Goal: Task Accomplishment & Management: Manage account settings

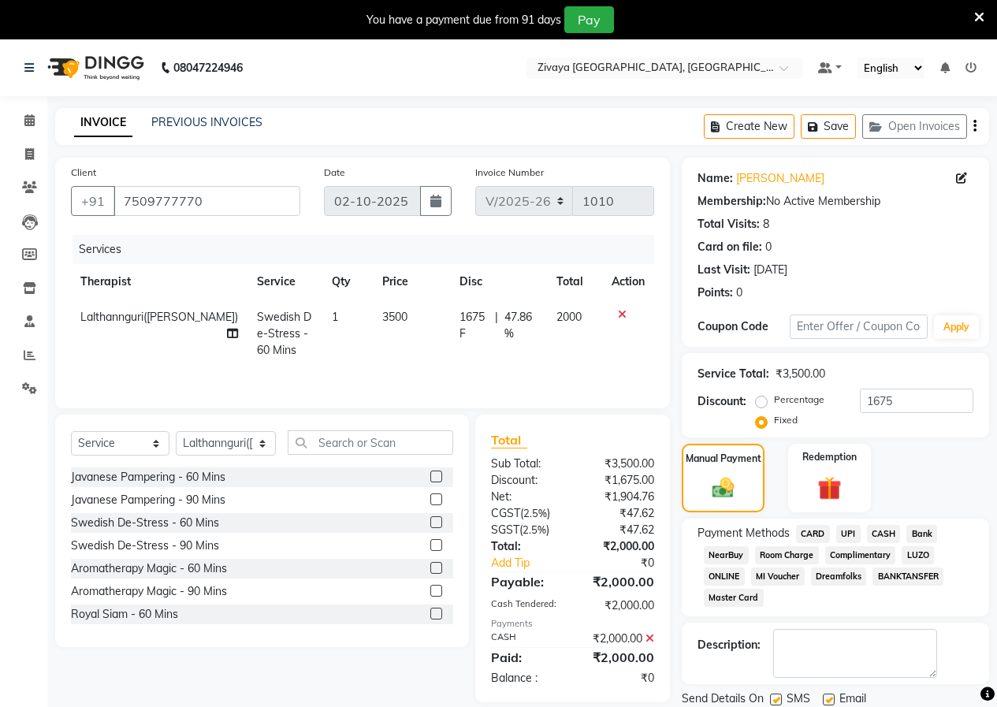
select select "6509"
select select "service"
select select "49516"
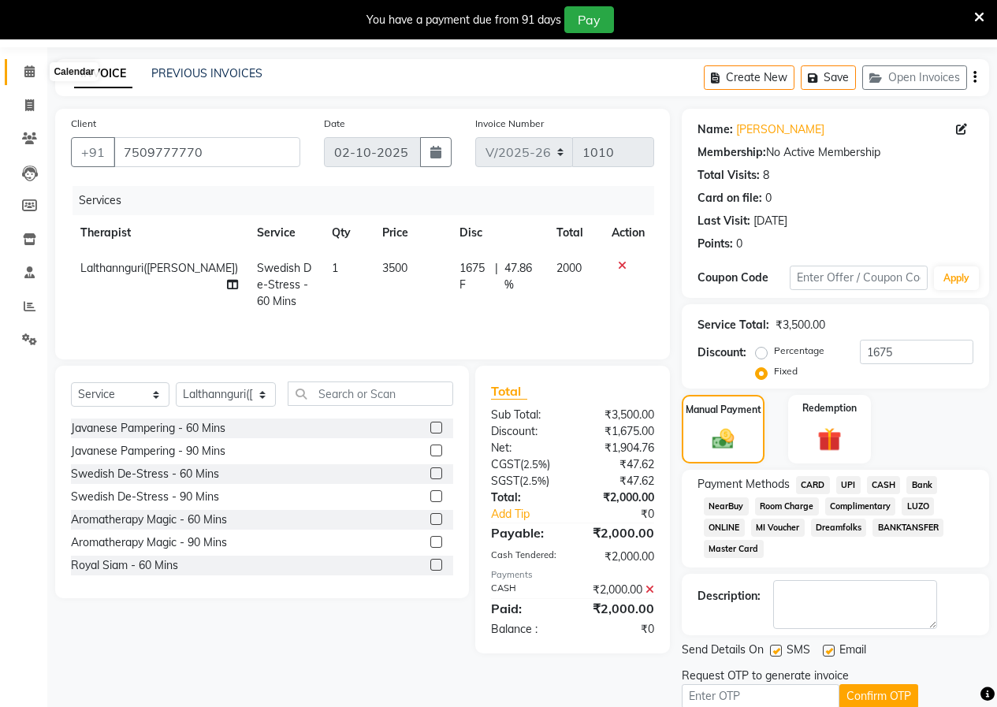
click at [20, 71] on span at bounding box center [30, 72] width 28 height 18
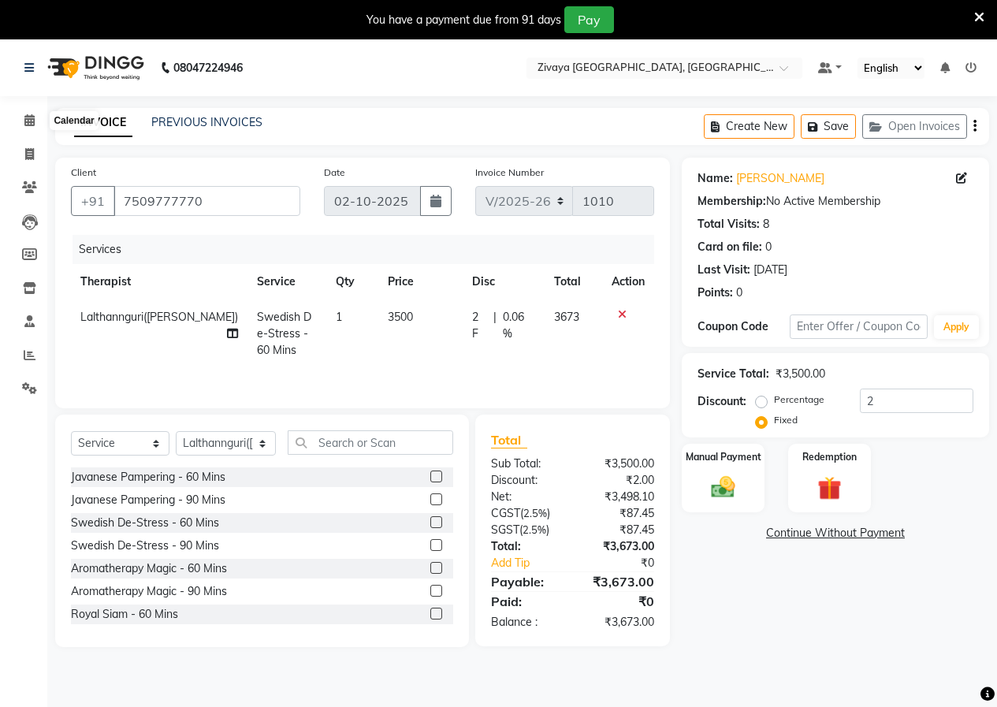
select select "6509"
select select "service"
select select "49516"
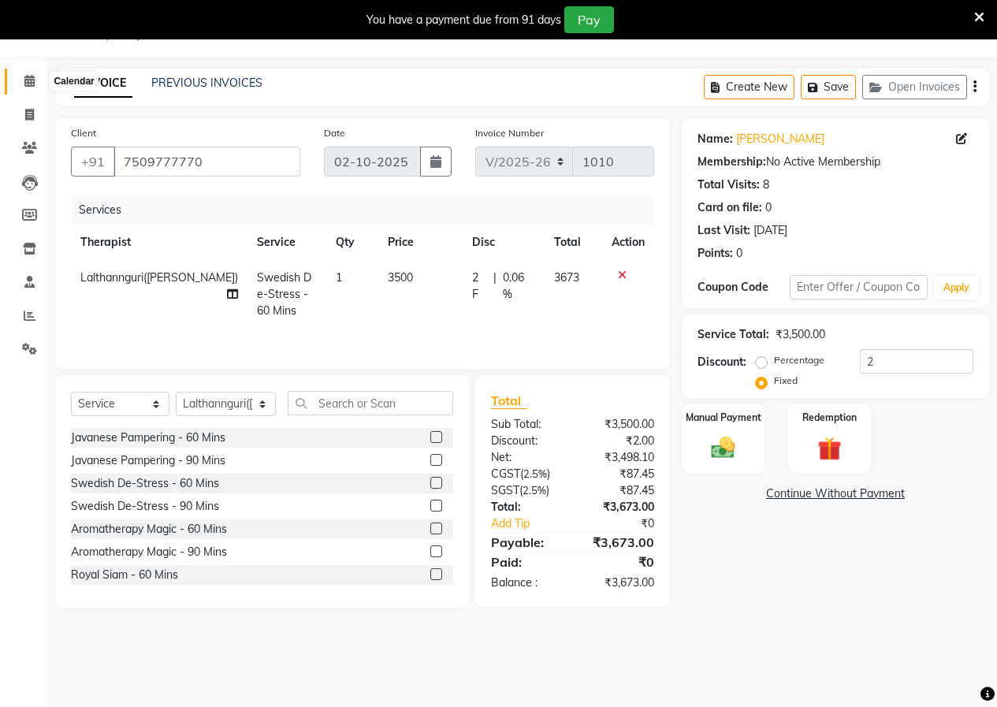
click at [39, 86] on span at bounding box center [30, 82] width 28 height 18
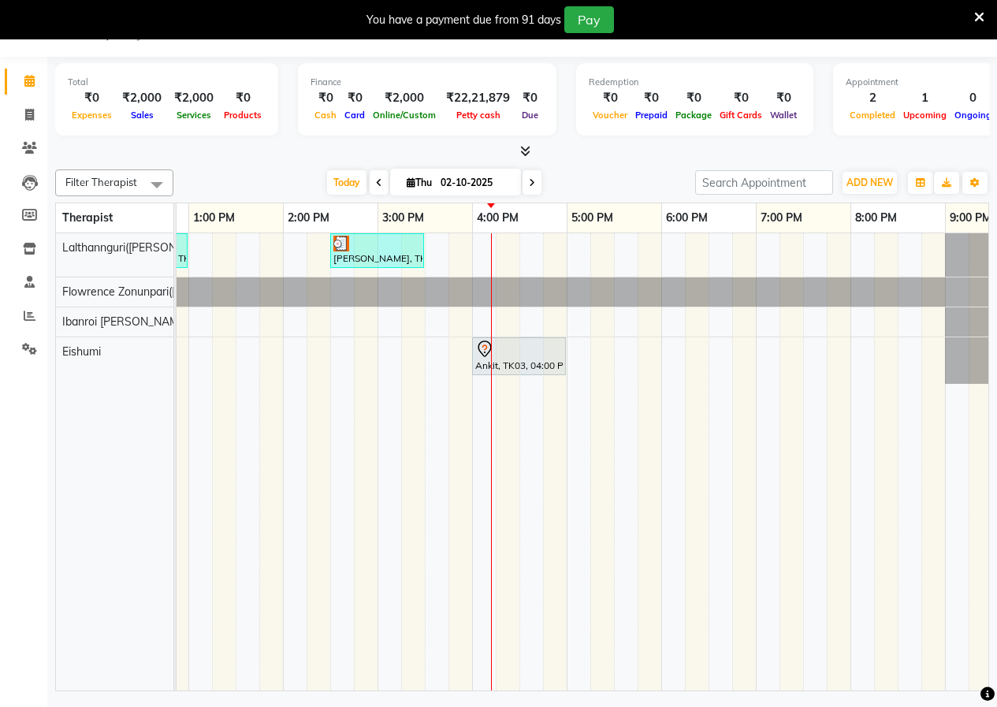
scroll to position [0, 482]
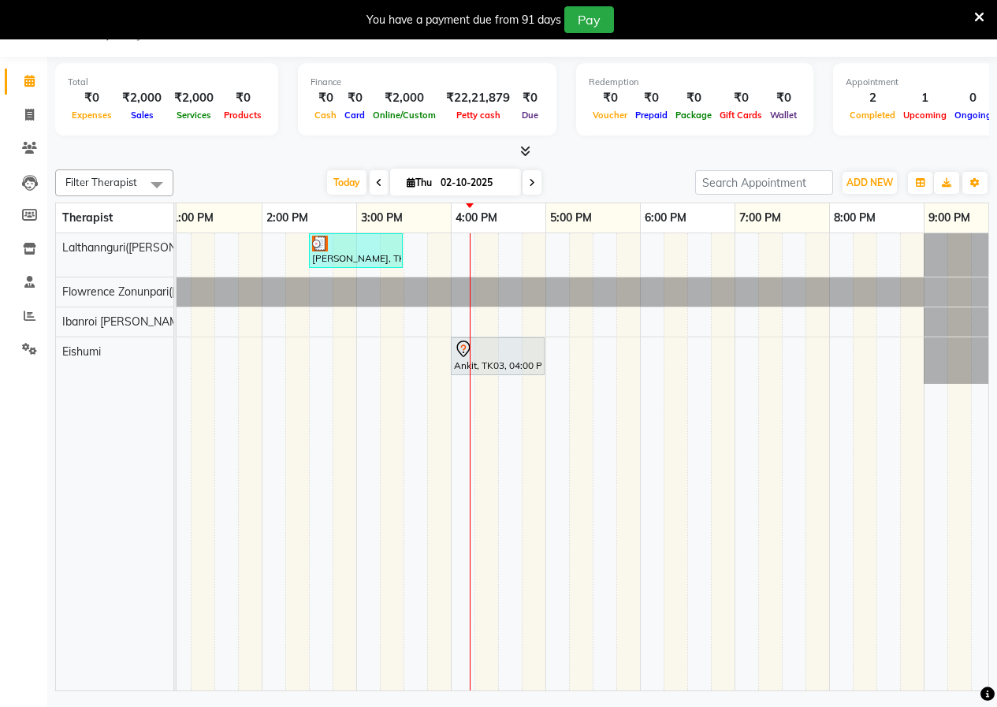
click at [574, 256] on div "[PERSON_NAME], TK01, 12:00 PM-01:00 PM, Swedish De-Stress - 60 Mins [PERSON_NAM…" at bounding box center [450, 461] width 1513 height 457
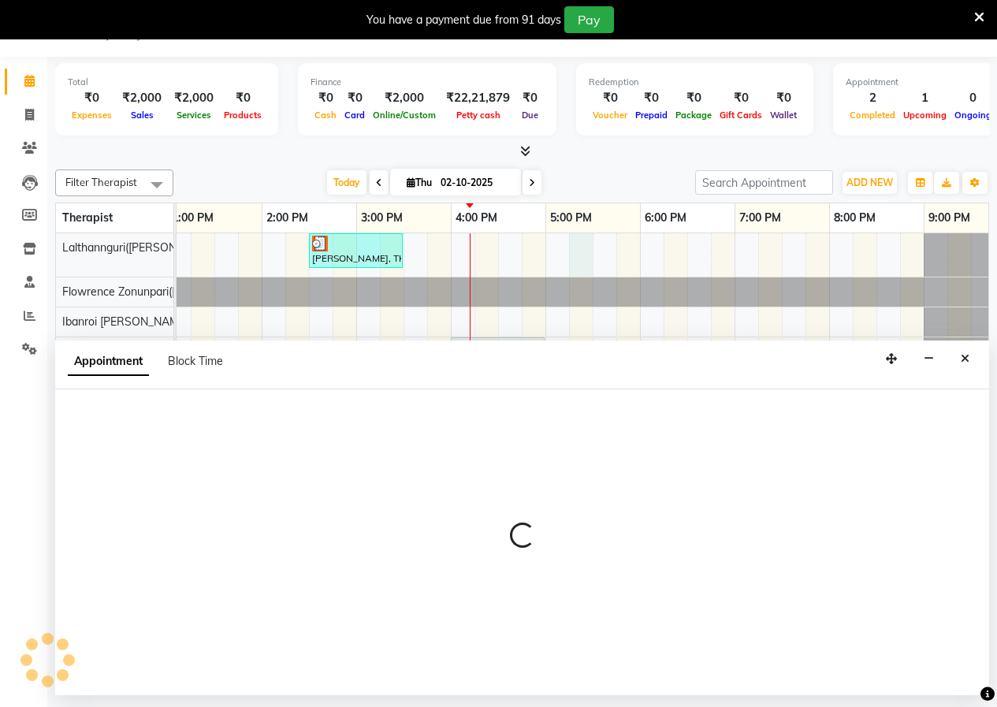
select select "49516"
select select "1035"
select select "tentative"
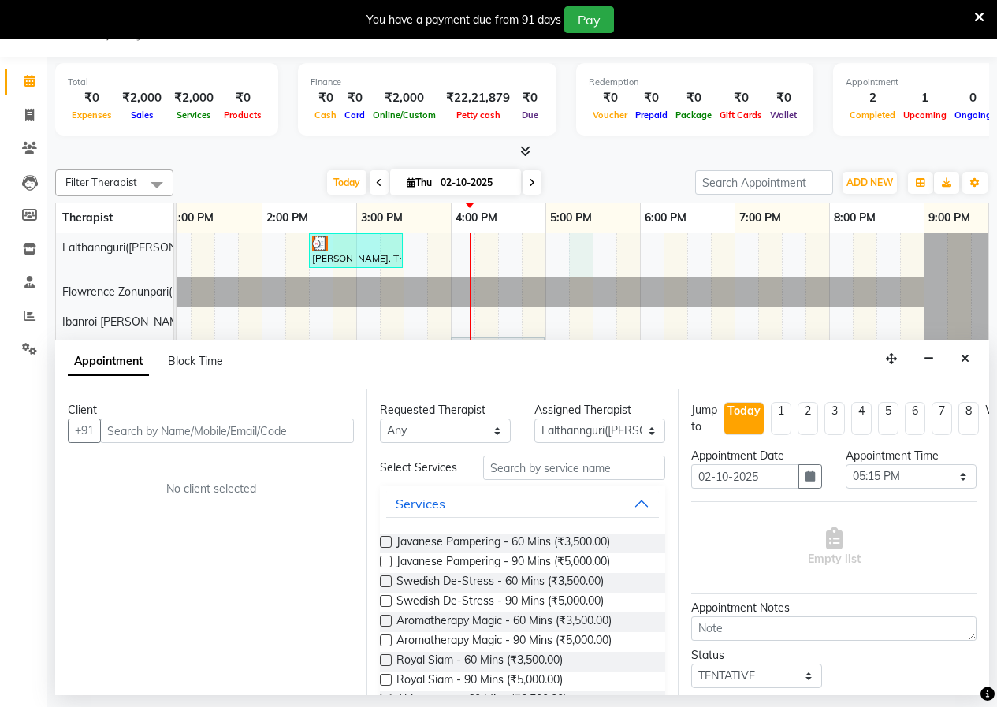
click at [389, 587] on label at bounding box center [386, 581] width 12 height 12
click at [389, 588] on input "checkbox" at bounding box center [385, 583] width 10 height 10
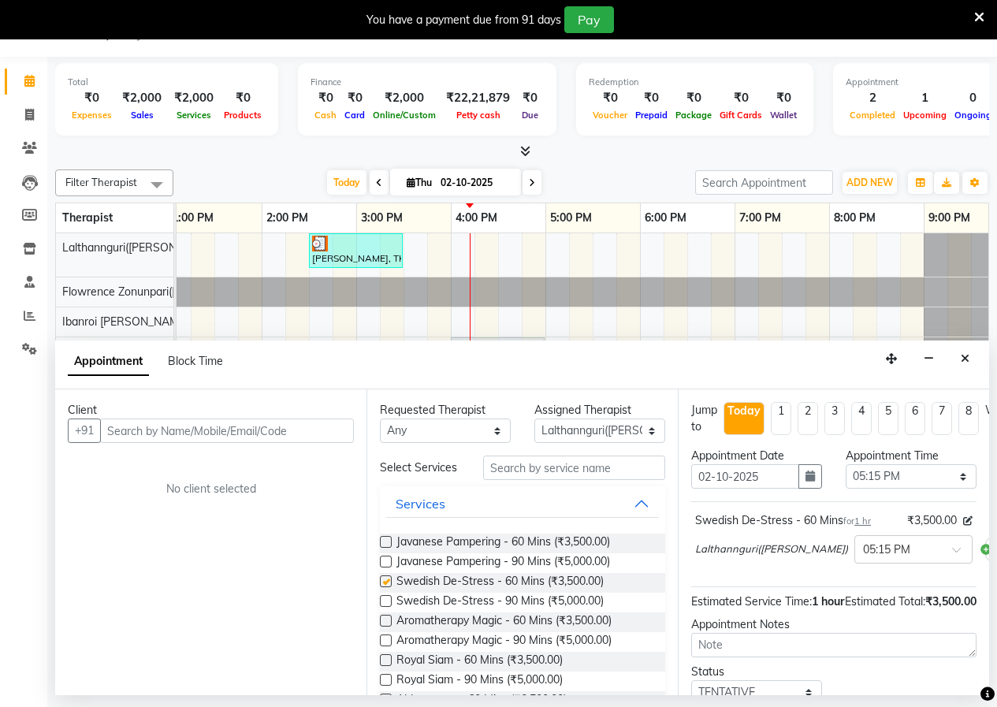
checkbox input "false"
click at [281, 433] on input "text" at bounding box center [227, 431] width 254 height 24
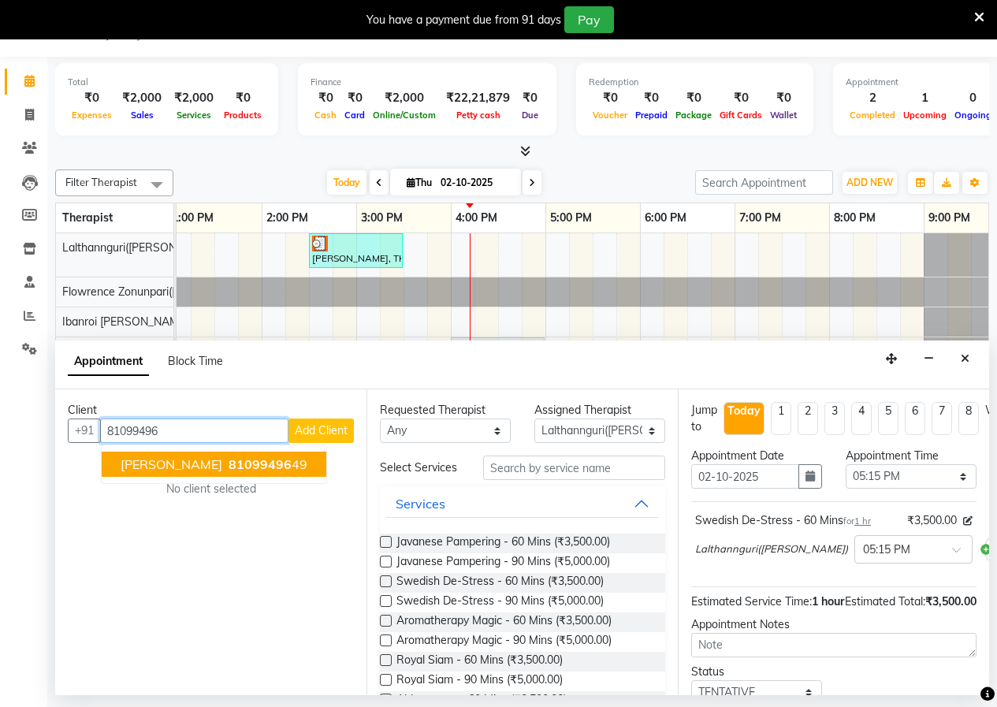
click at [241, 463] on span "81099496" at bounding box center [260, 464] width 63 height 16
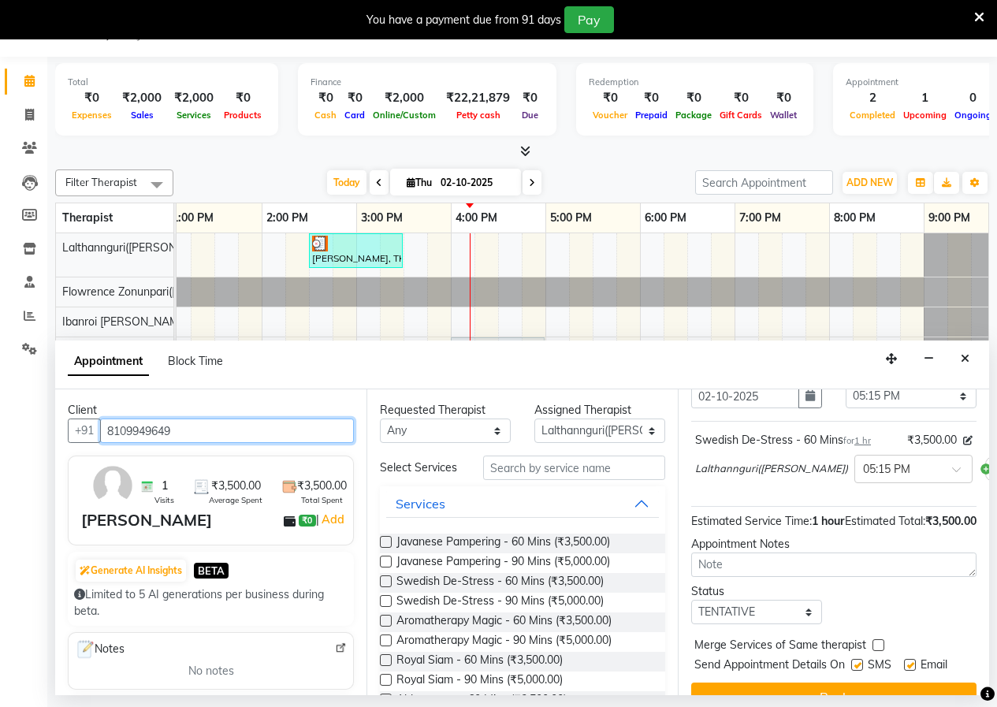
scroll to position [137, 0]
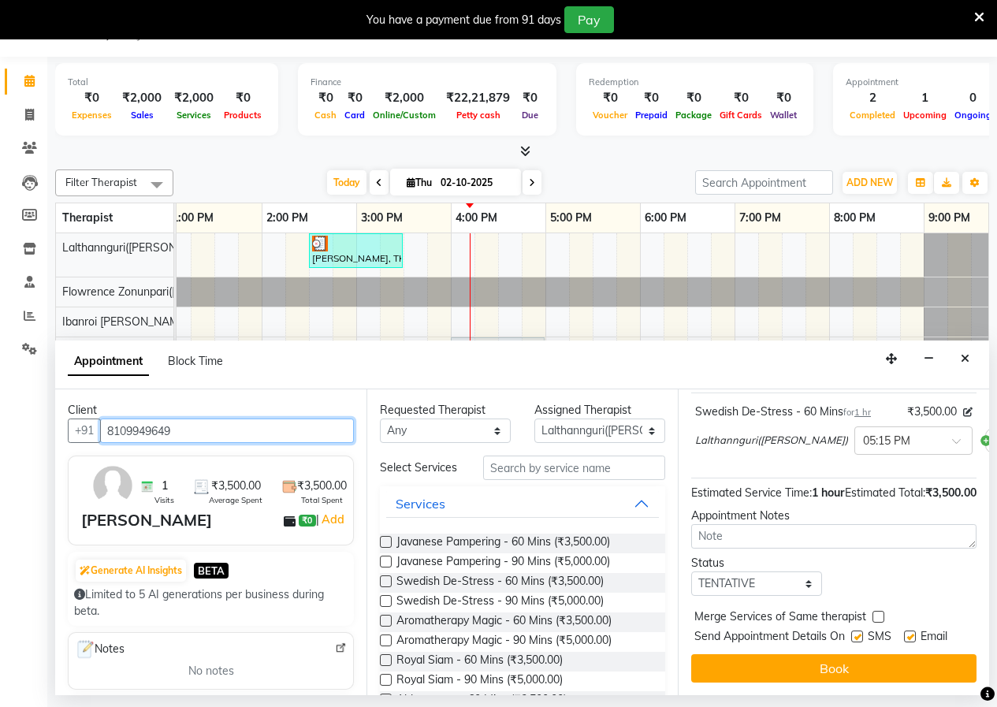
type input "8109949649"
click at [793, 654] on button "Book" at bounding box center [833, 668] width 285 height 28
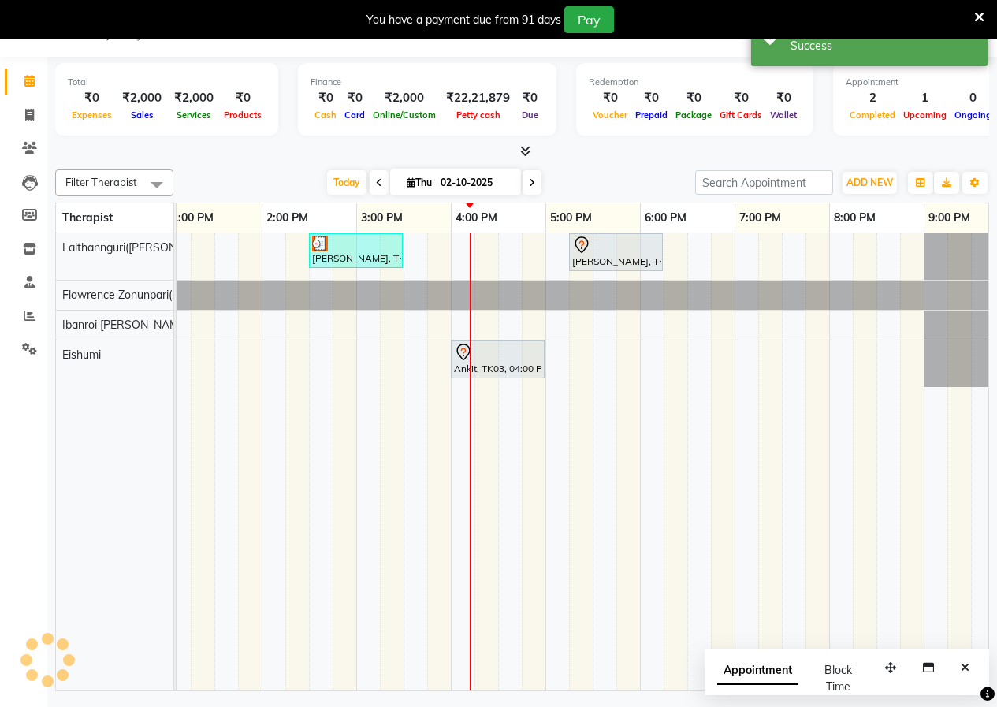
scroll to position [0, 0]
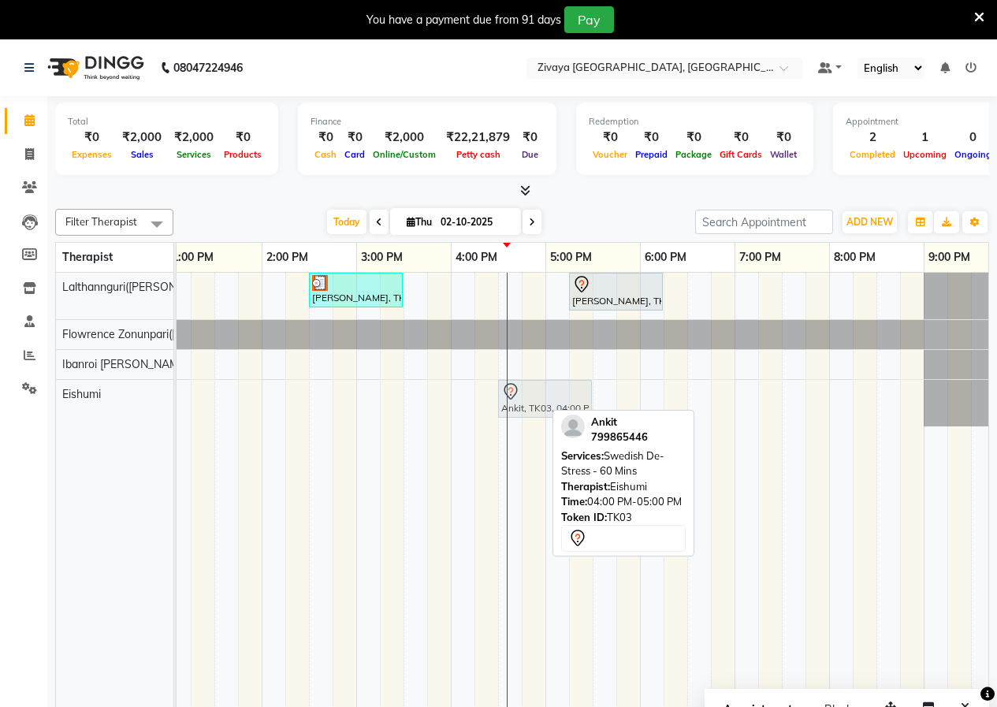
drag, startPoint x: 496, startPoint y: 402, endPoint x: 538, endPoint y: 404, distance: 41.8
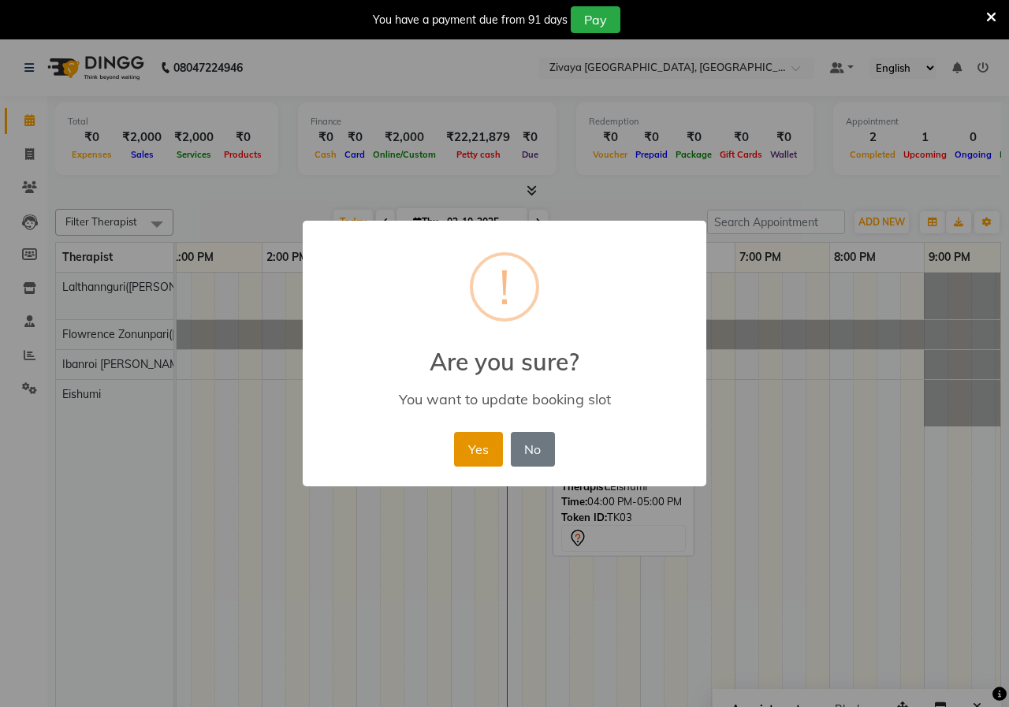
click at [495, 437] on button "Yes" at bounding box center [478, 449] width 48 height 35
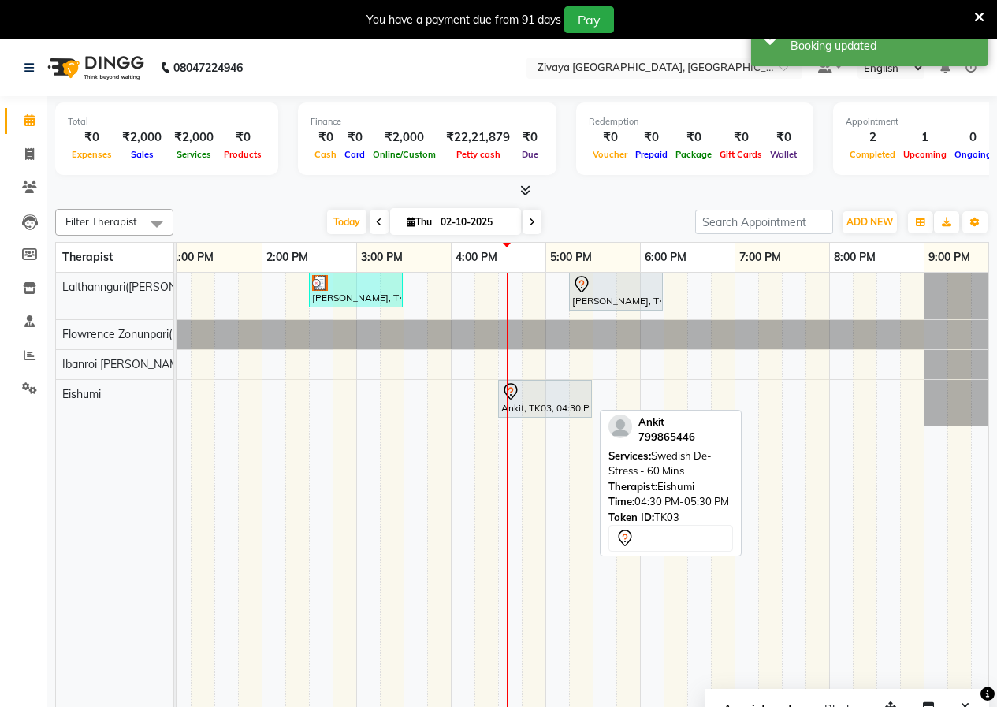
click at [523, 403] on div "Ankit, TK03, 04:30 PM-05:30 PM, Swedish De-Stress - 60 Mins" at bounding box center [545, 398] width 91 height 33
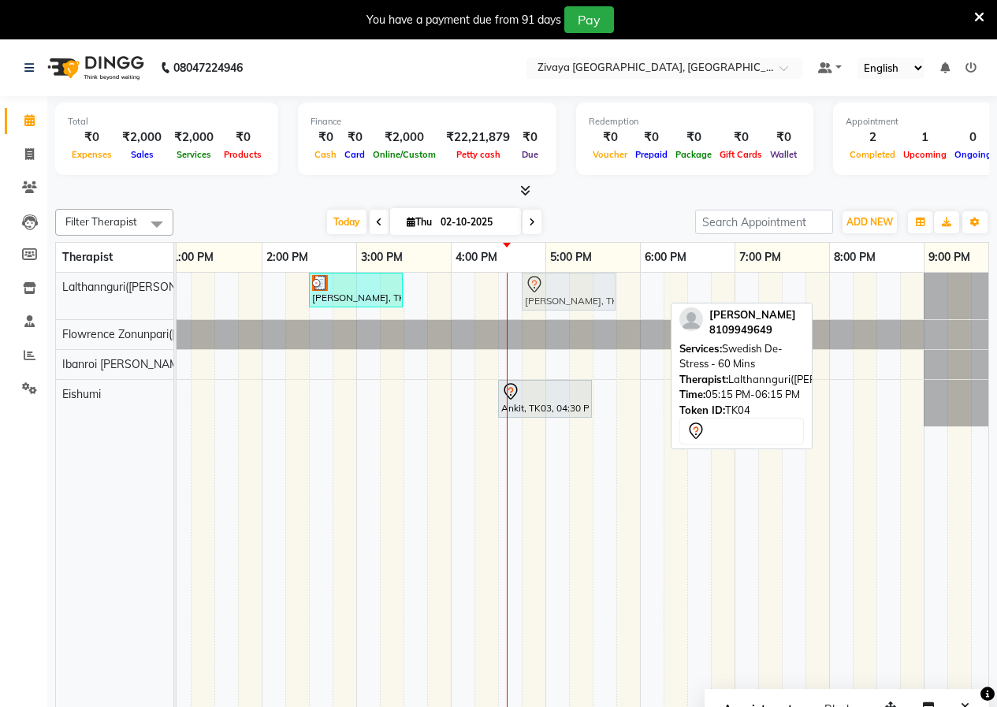
drag, startPoint x: 615, startPoint y: 290, endPoint x: 561, endPoint y: 299, distance: 54.3
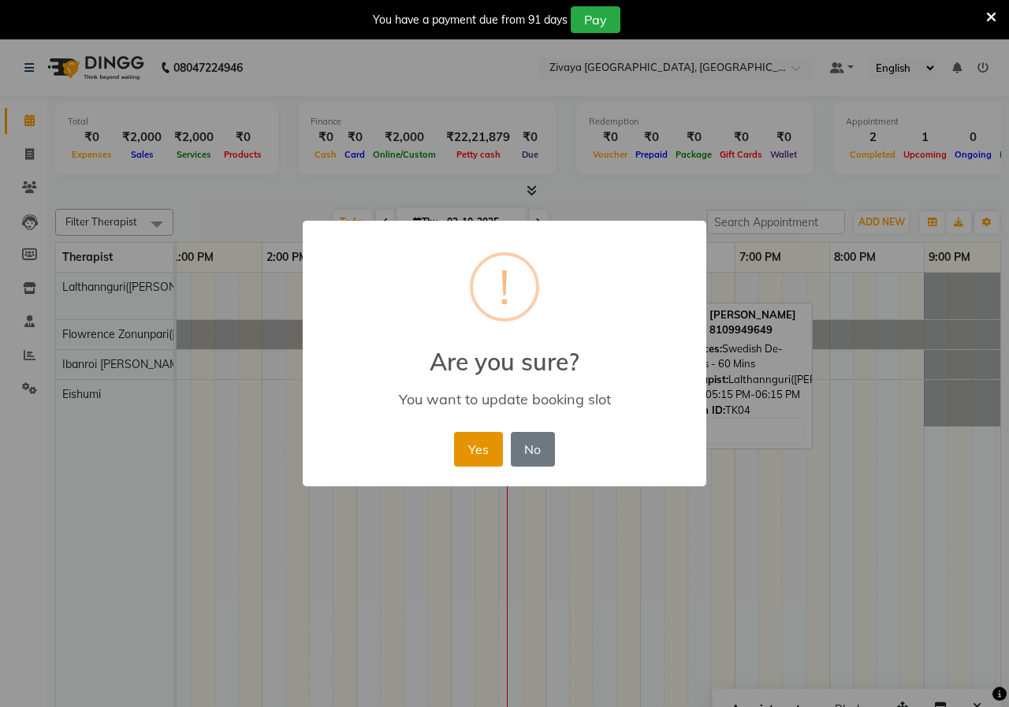
click at [471, 436] on button "Yes" at bounding box center [478, 449] width 48 height 35
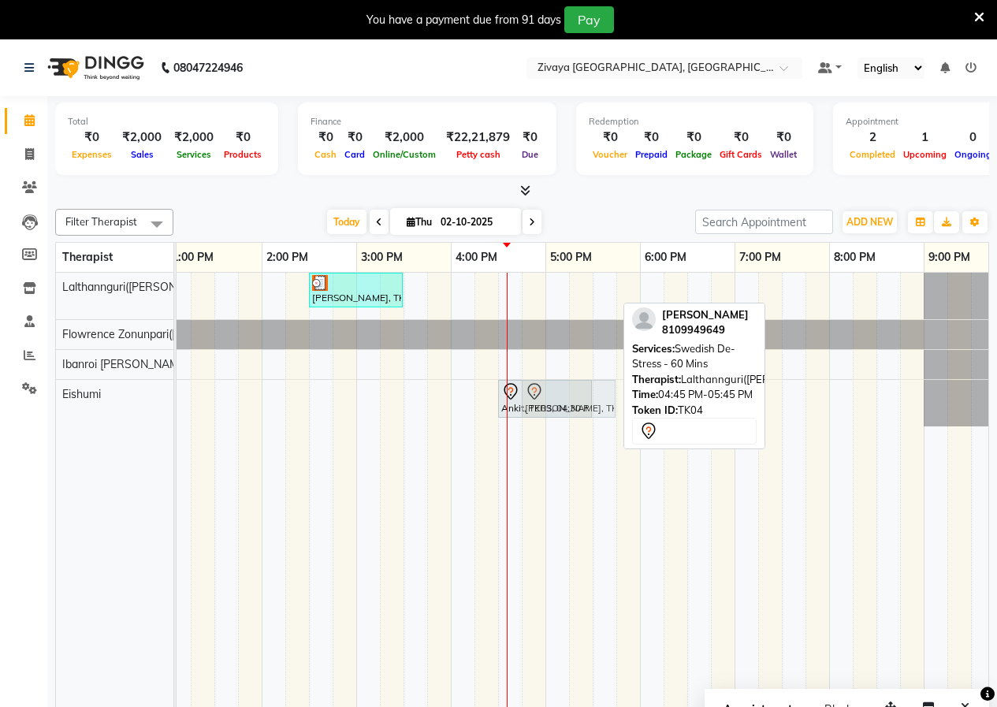
drag, startPoint x: 575, startPoint y: 290, endPoint x: 569, endPoint y: 399, distance: 108.9
click at [569, 399] on tbody "[PERSON_NAME], TK01, 12:00 PM-01:00 PM, Swedish De-Stress - 60 Mins [PERSON_NAM…" at bounding box center [450, 350] width 1513 height 154
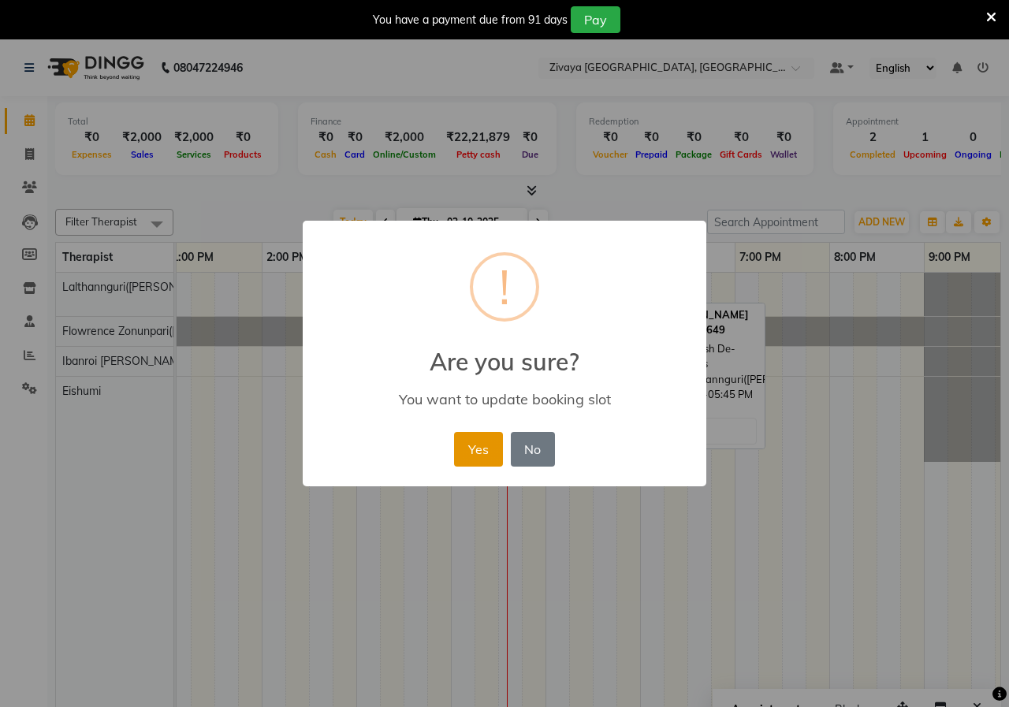
click at [482, 445] on button "Yes" at bounding box center [478, 449] width 48 height 35
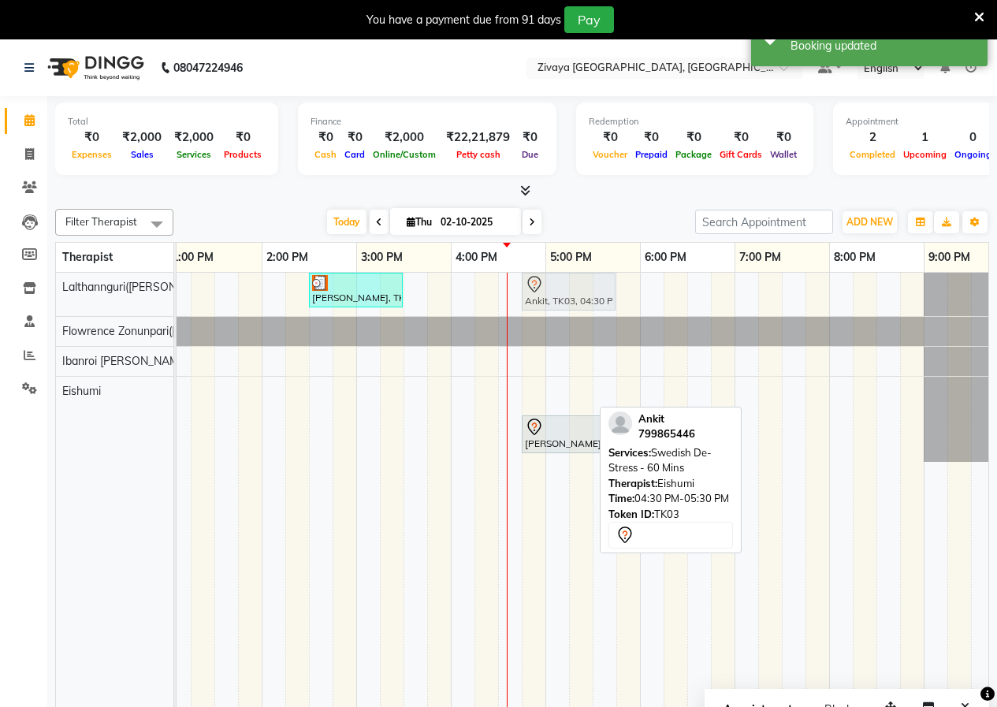
drag, startPoint x: 513, startPoint y: 400, endPoint x: 532, endPoint y: 296, distance: 106.5
click at [532, 296] on tbody "[PERSON_NAME], TK01, 12:00 PM-01:00 PM, Swedish De-Stress - 60 Mins [PERSON_NAM…" at bounding box center [450, 367] width 1513 height 189
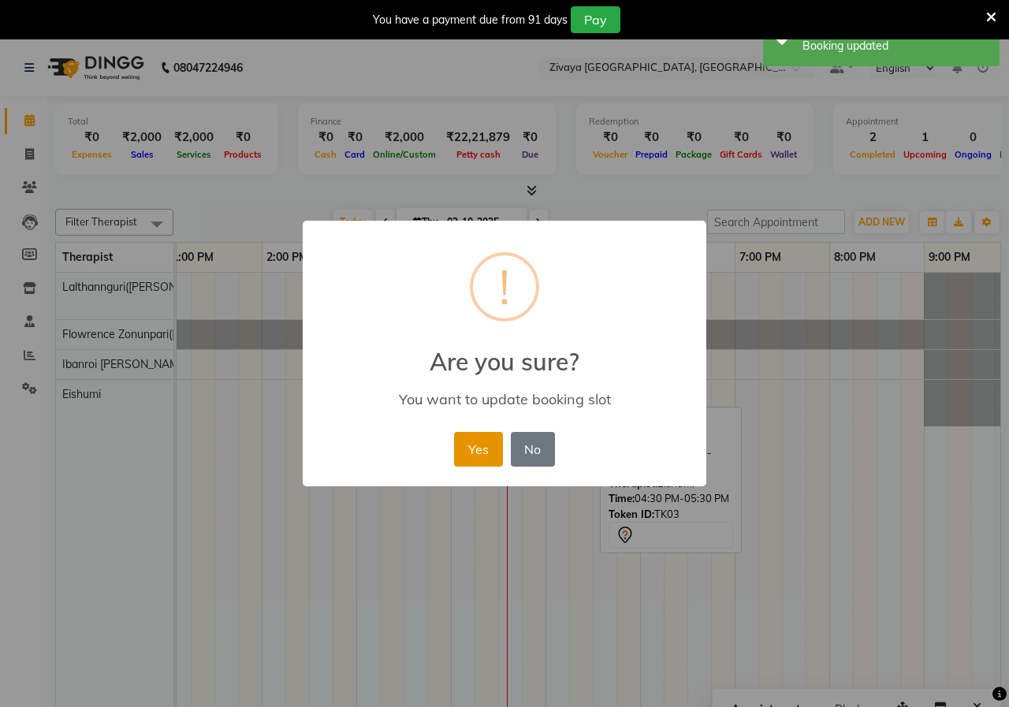
click at [493, 457] on button "Yes" at bounding box center [478, 449] width 48 height 35
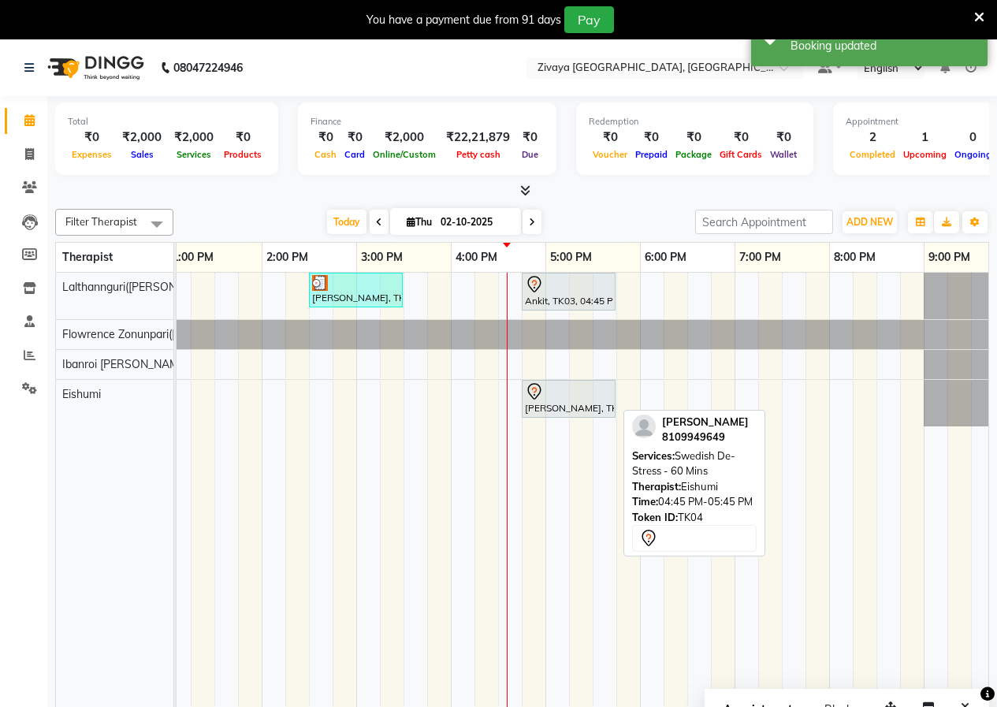
click at [545, 389] on div at bounding box center [568, 391] width 87 height 19
click at [549, 389] on div at bounding box center [568, 391] width 87 height 19
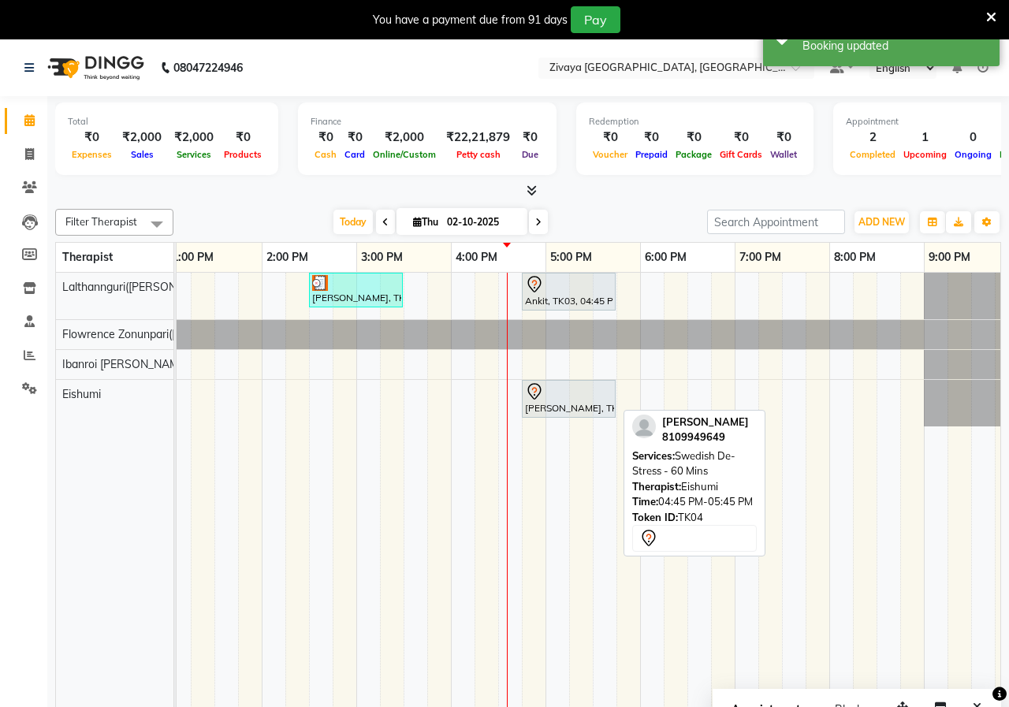
select select "7"
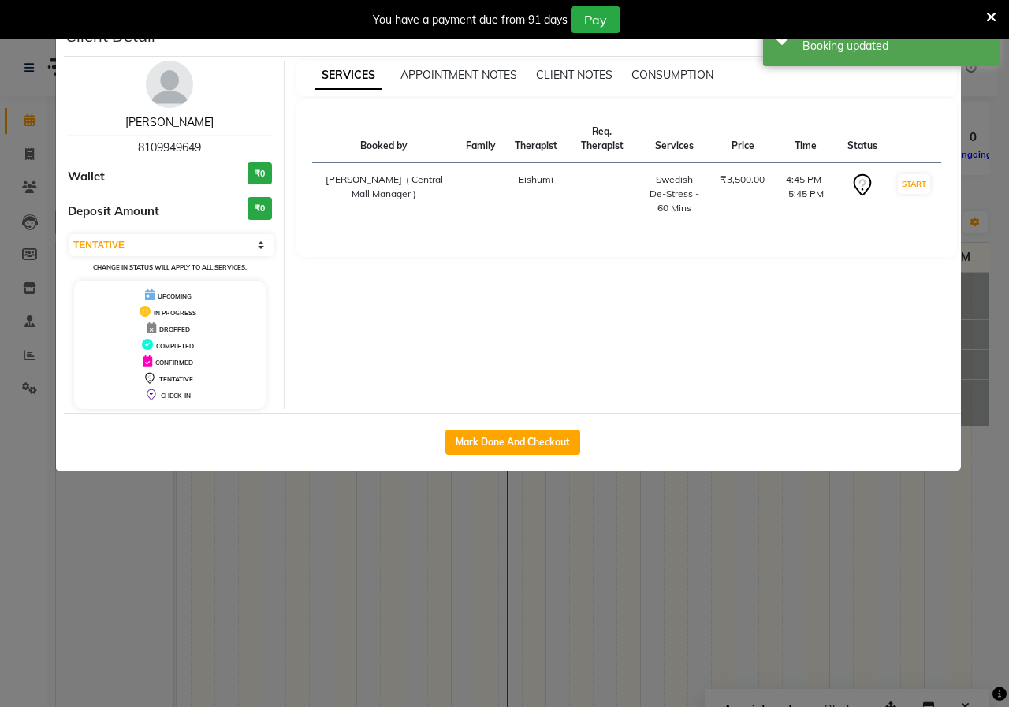
click at [166, 121] on link "[PERSON_NAME]" at bounding box center [169, 122] width 88 height 14
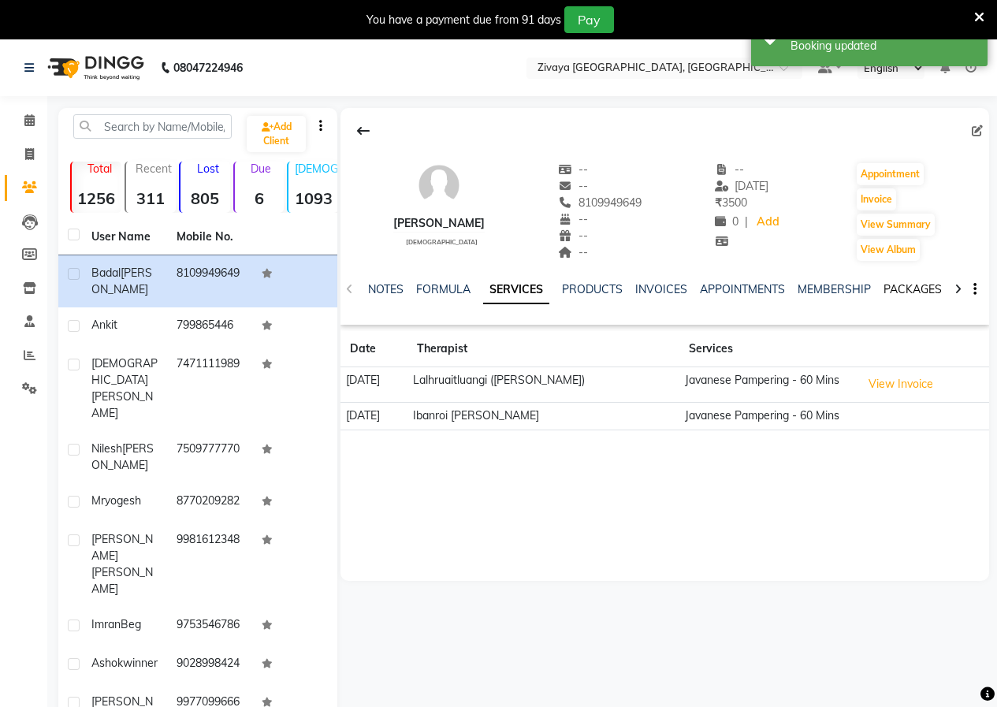
click at [886, 285] on link "PACKAGES" at bounding box center [913, 289] width 58 height 14
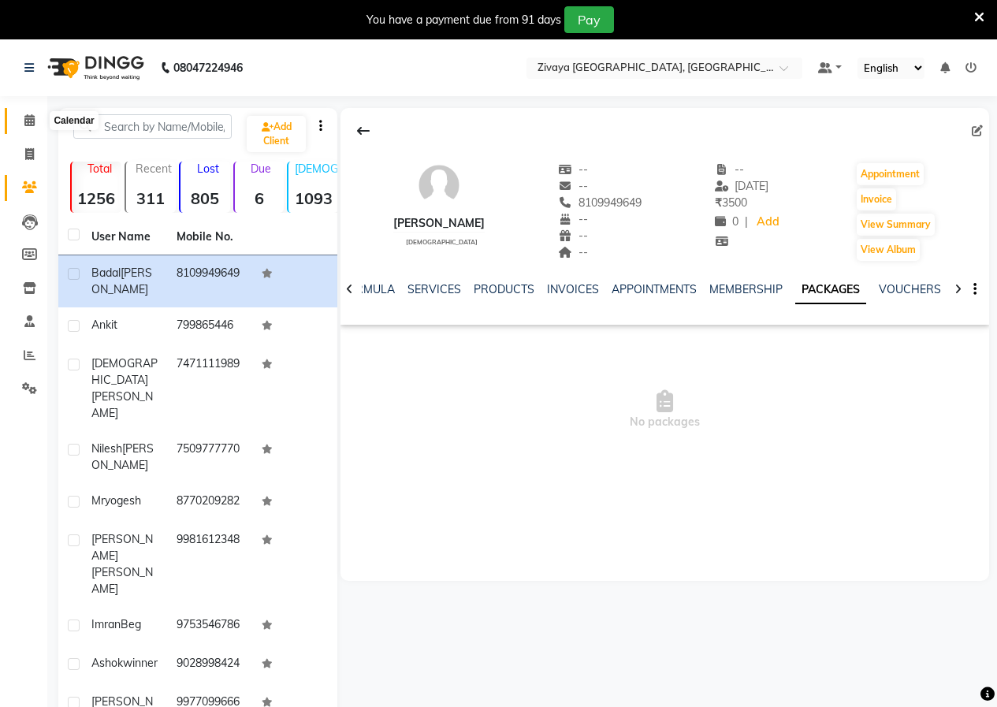
click at [23, 115] on span at bounding box center [30, 121] width 28 height 18
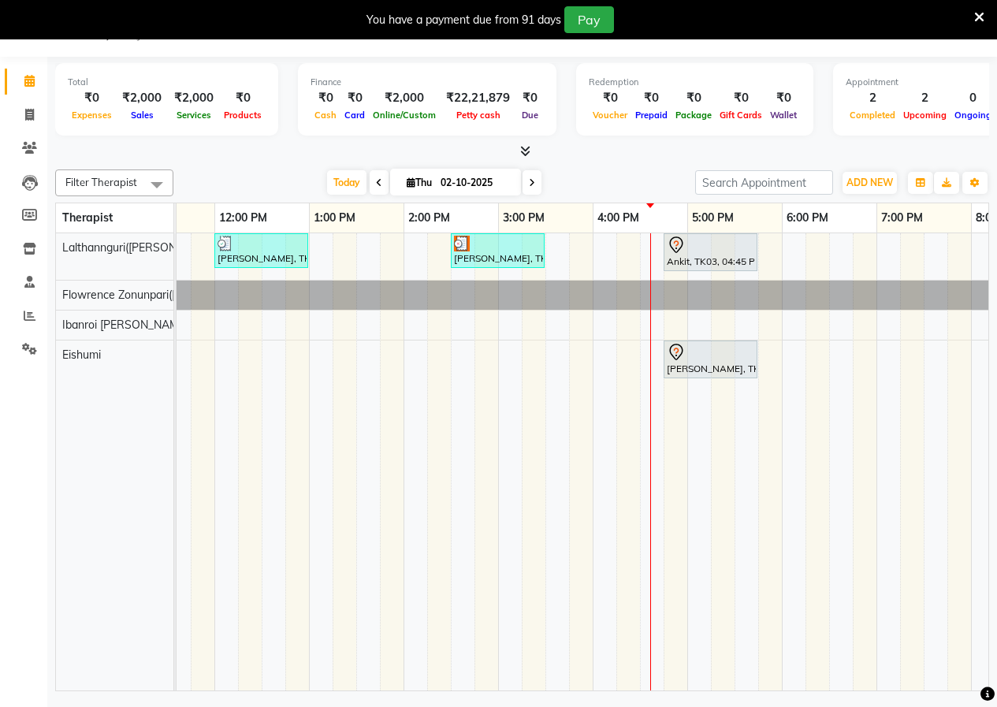
scroll to position [0, 355]
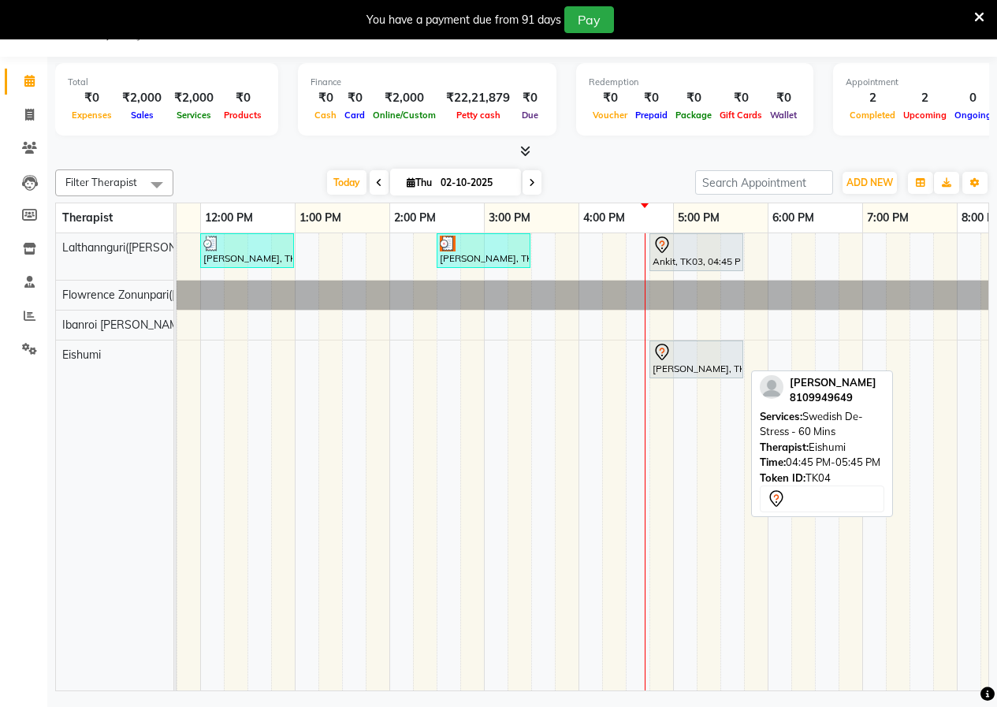
click at [685, 359] on div at bounding box center [696, 352] width 87 height 19
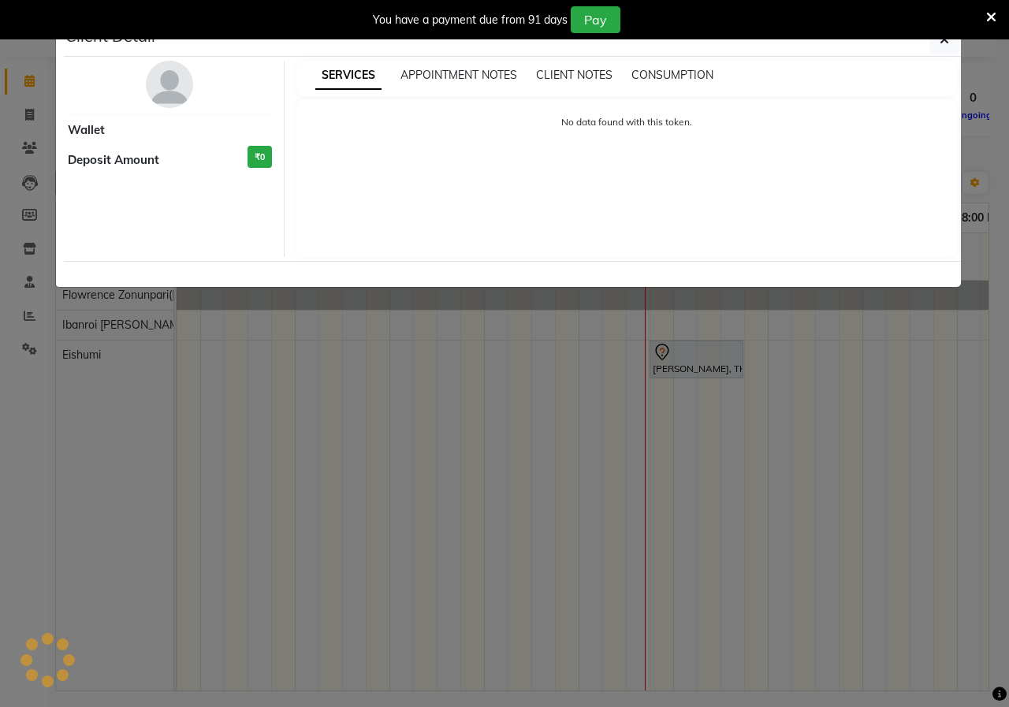
select select "7"
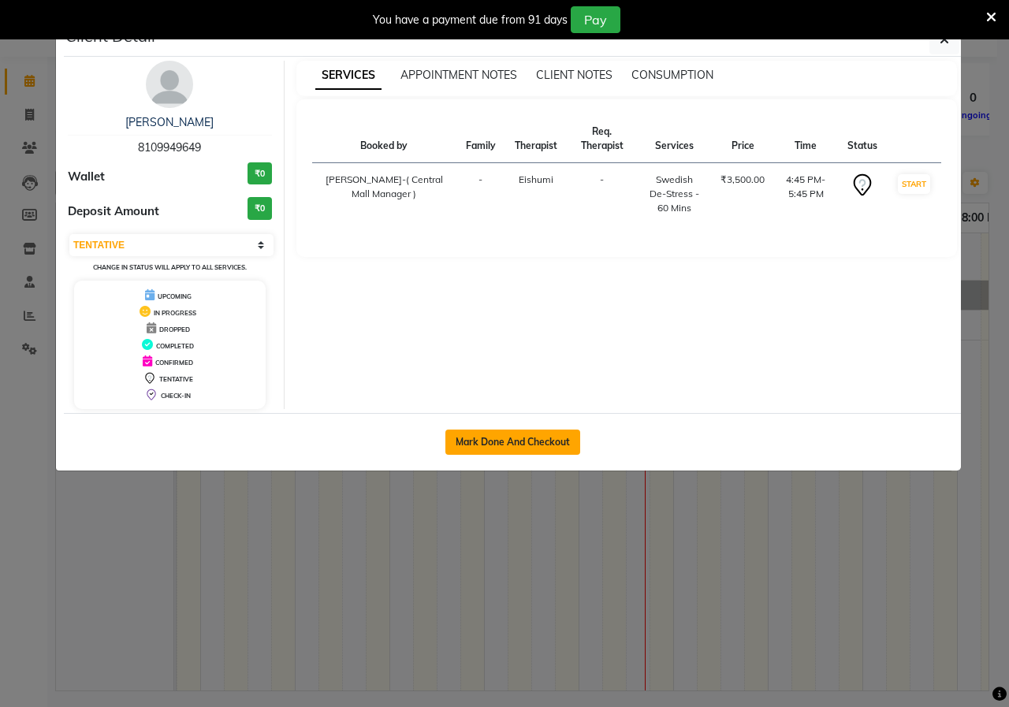
click at [563, 438] on button "Mark Done And Checkout" at bounding box center [512, 442] width 135 height 25
select select "service"
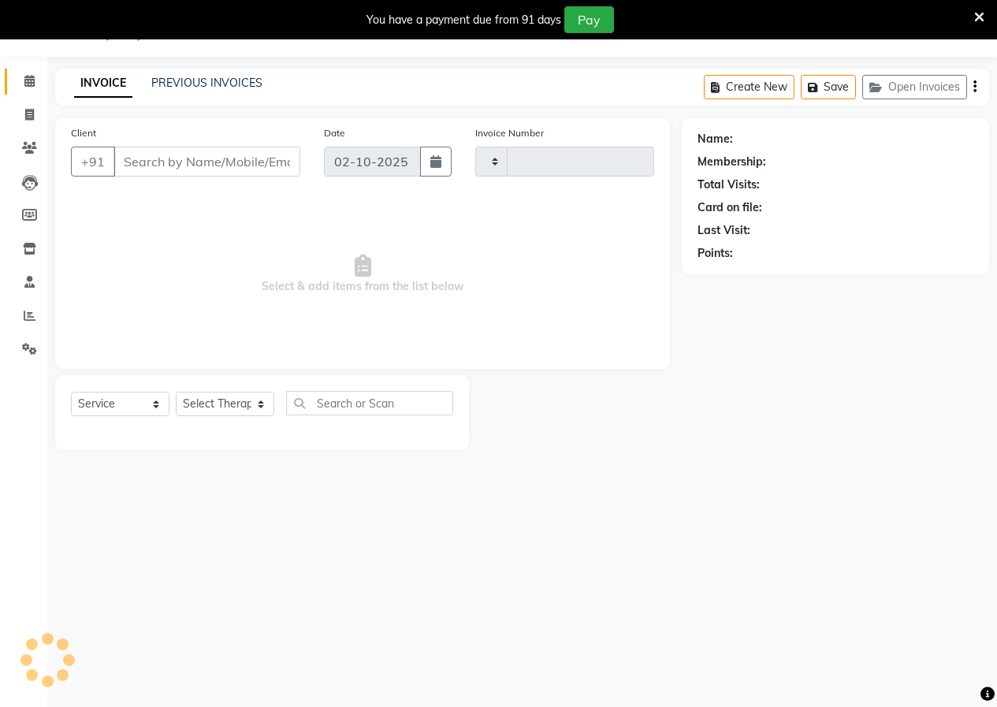
type input "1010"
select select "6509"
type input "8109949649"
select select "79832"
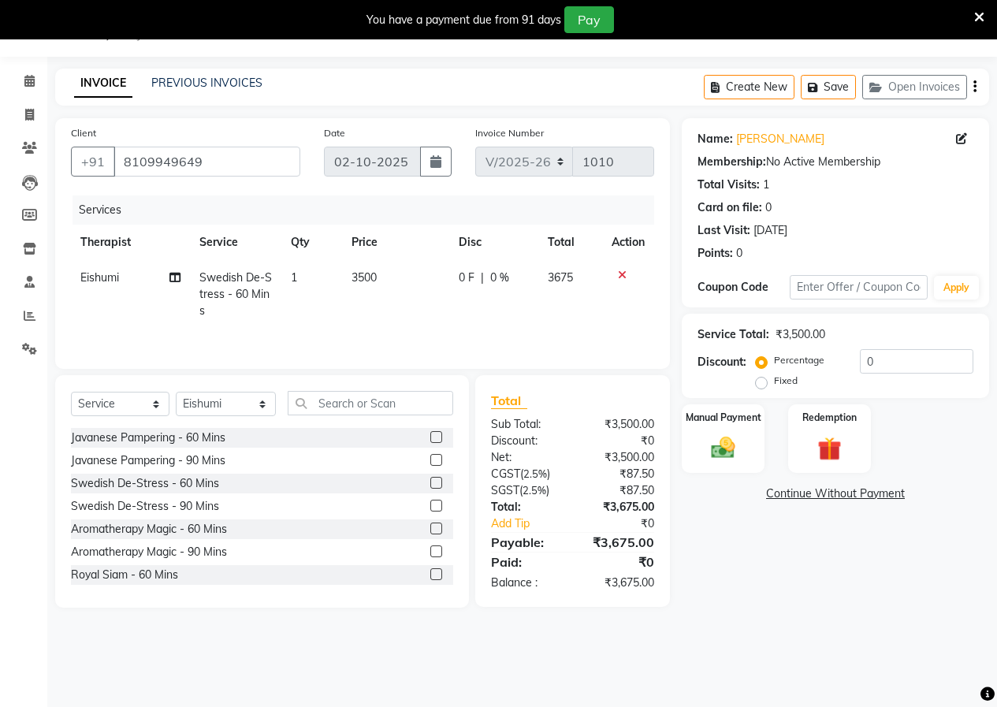
click at [774, 383] on label "Fixed" at bounding box center [786, 381] width 24 height 14
click at [759, 383] on input "Fixed" at bounding box center [764, 380] width 11 height 11
radio input "true"
click at [736, 452] on img at bounding box center [723, 448] width 40 height 28
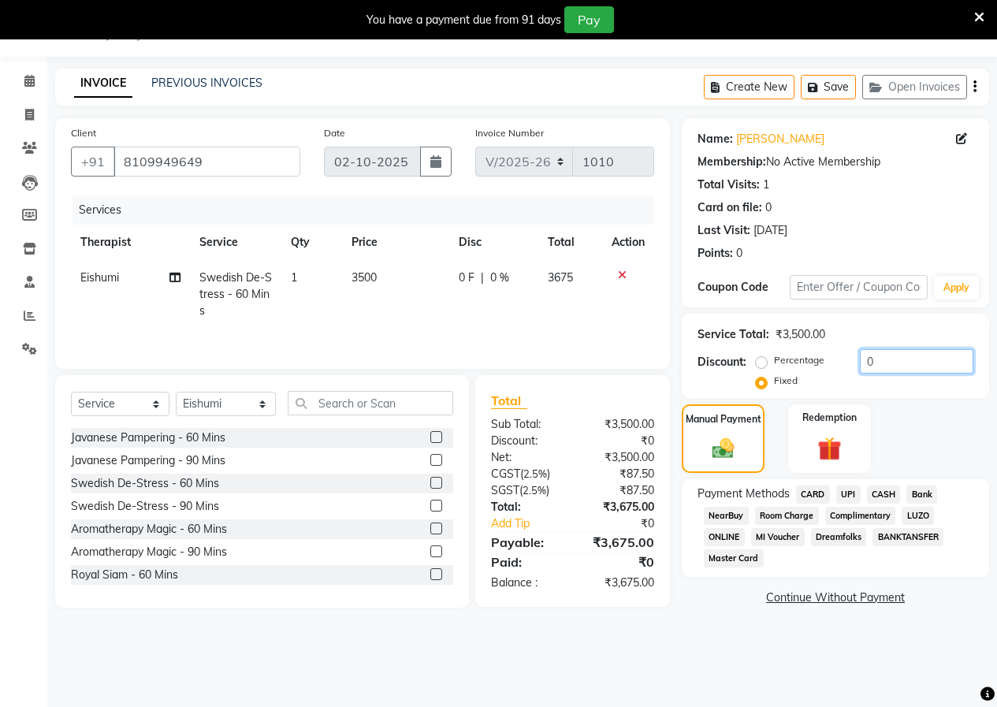
click at [901, 350] on input "0" at bounding box center [917, 361] width 114 height 24
type input "2"
type input "1575"
click at [885, 495] on span "CASH" at bounding box center [884, 495] width 34 height 18
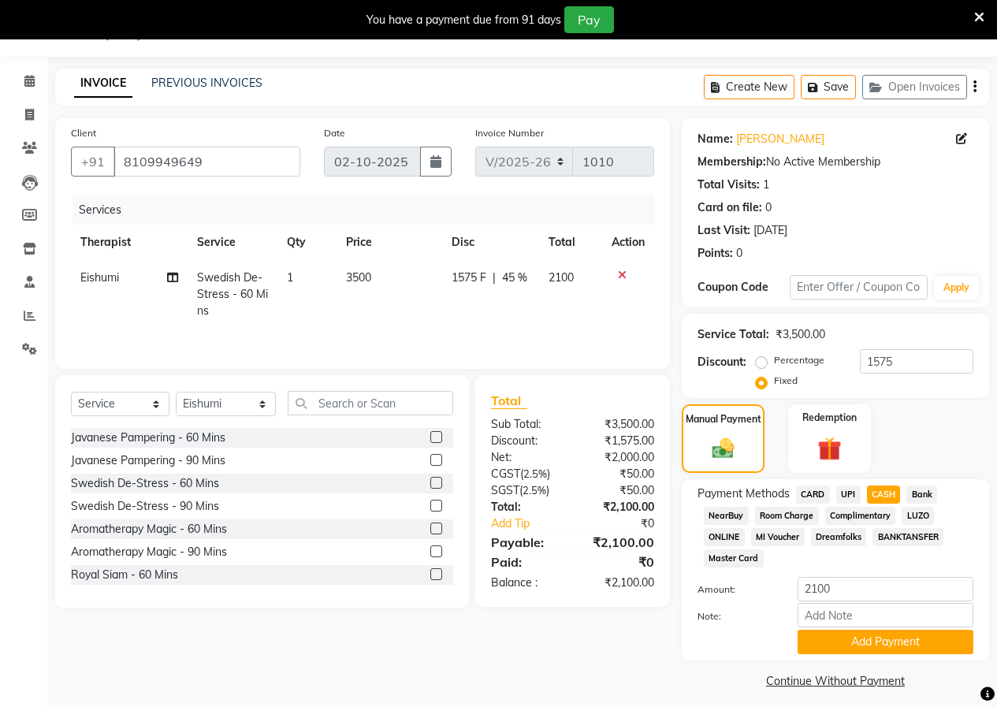
click at [854, 493] on span "UPI" at bounding box center [848, 495] width 24 height 18
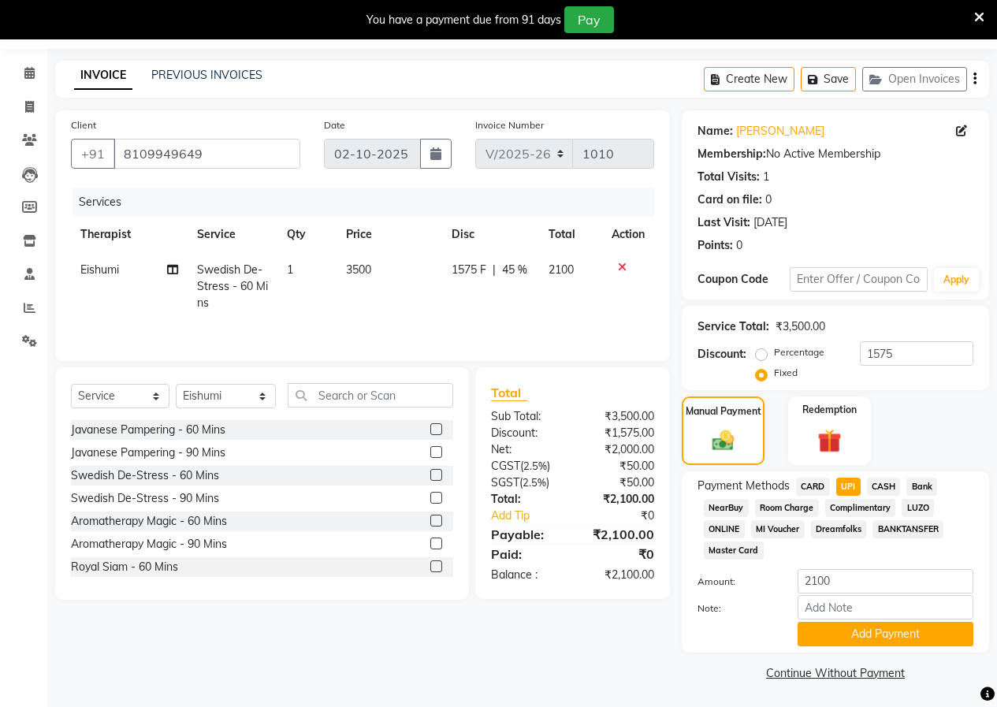
scroll to position [49, 0]
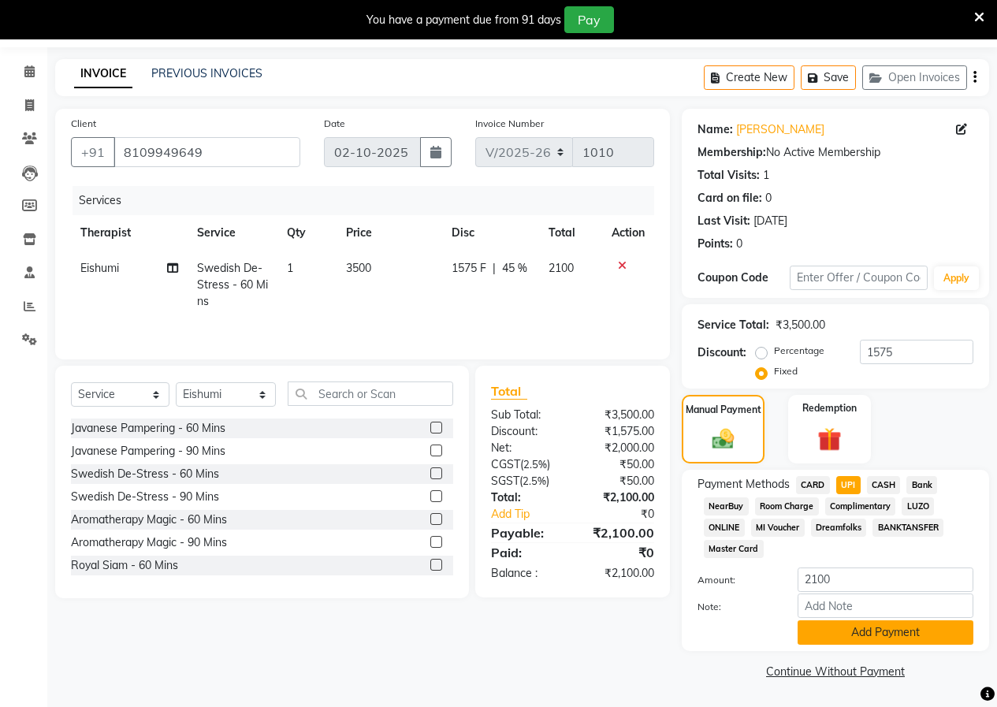
click at [859, 630] on button "Add Payment" at bounding box center [886, 632] width 176 height 24
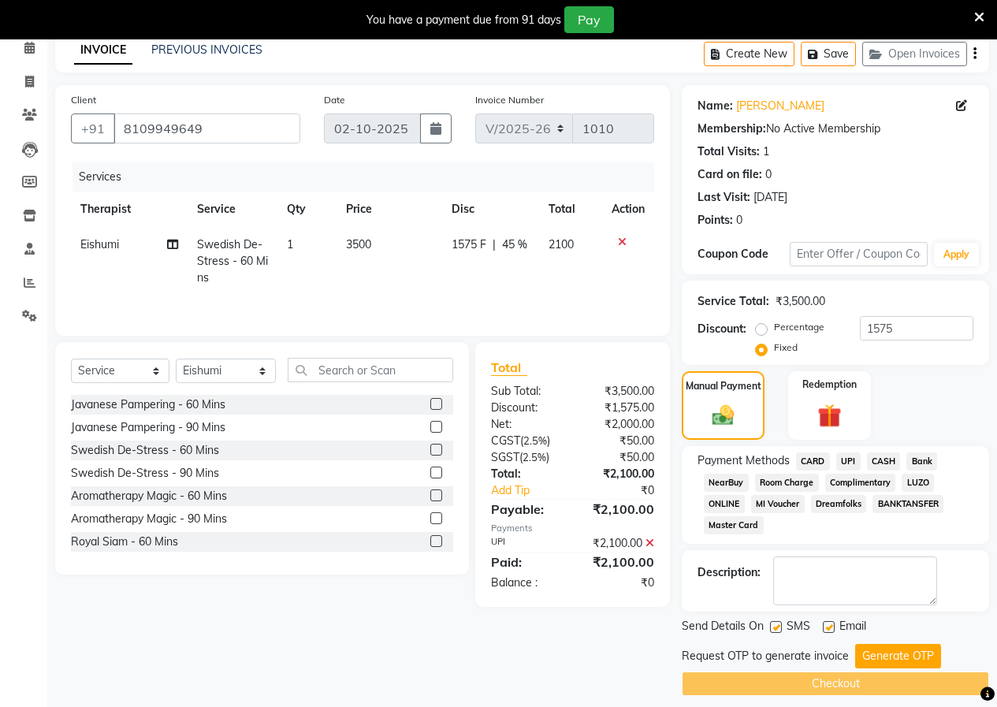
scroll to position [85, 0]
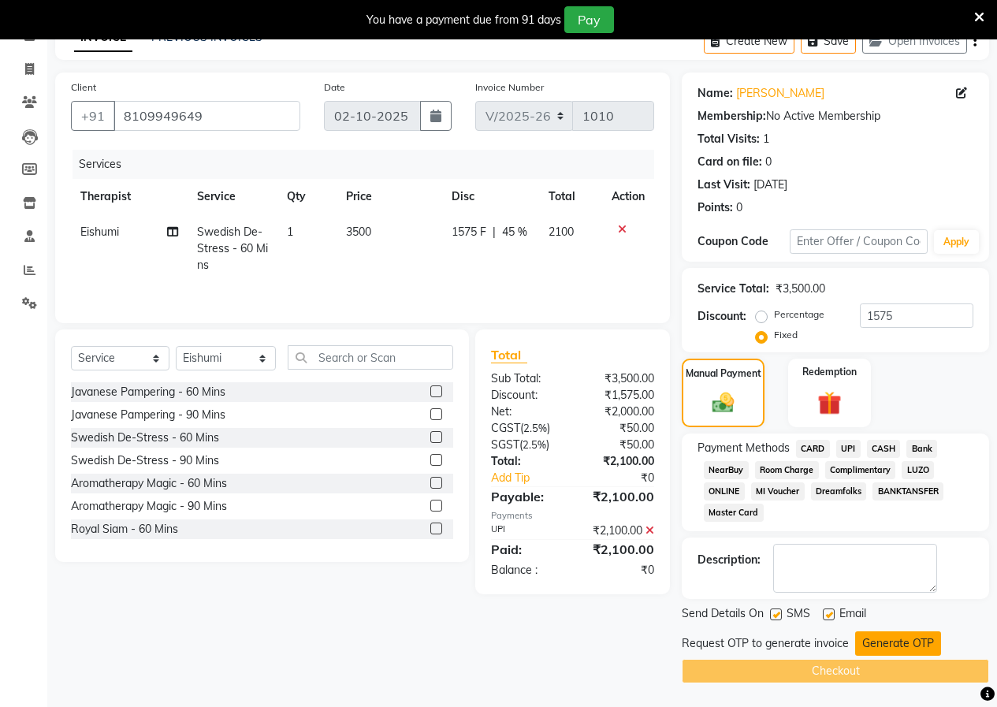
click at [875, 638] on button "Generate OTP" at bounding box center [898, 643] width 86 height 24
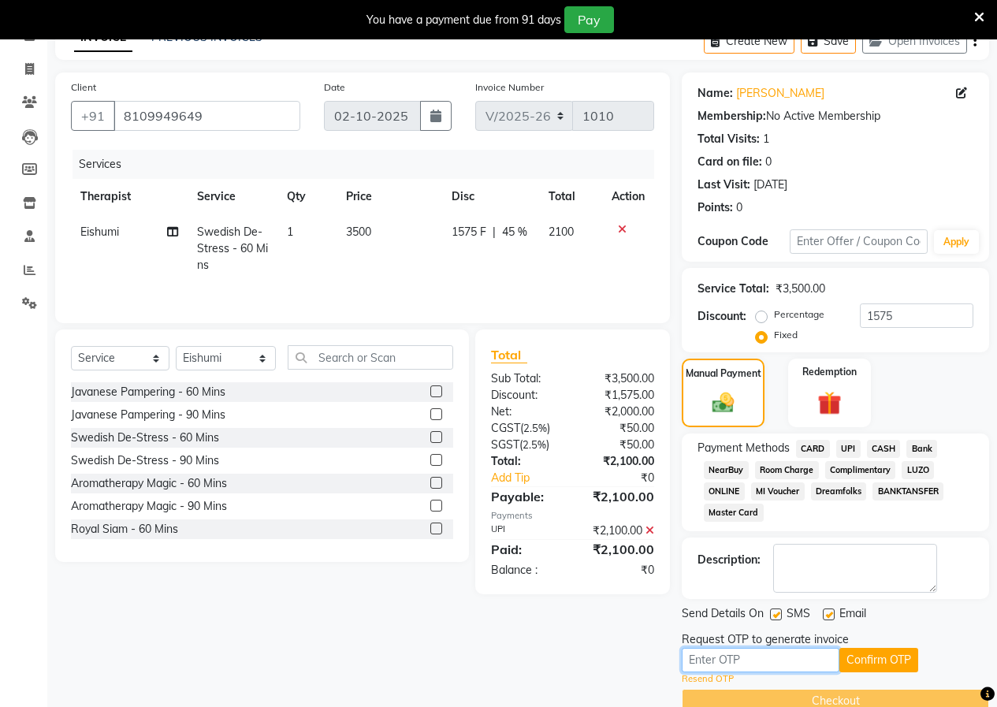
click at [747, 665] on input "text" at bounding box center [761, 660] width 158 height 24
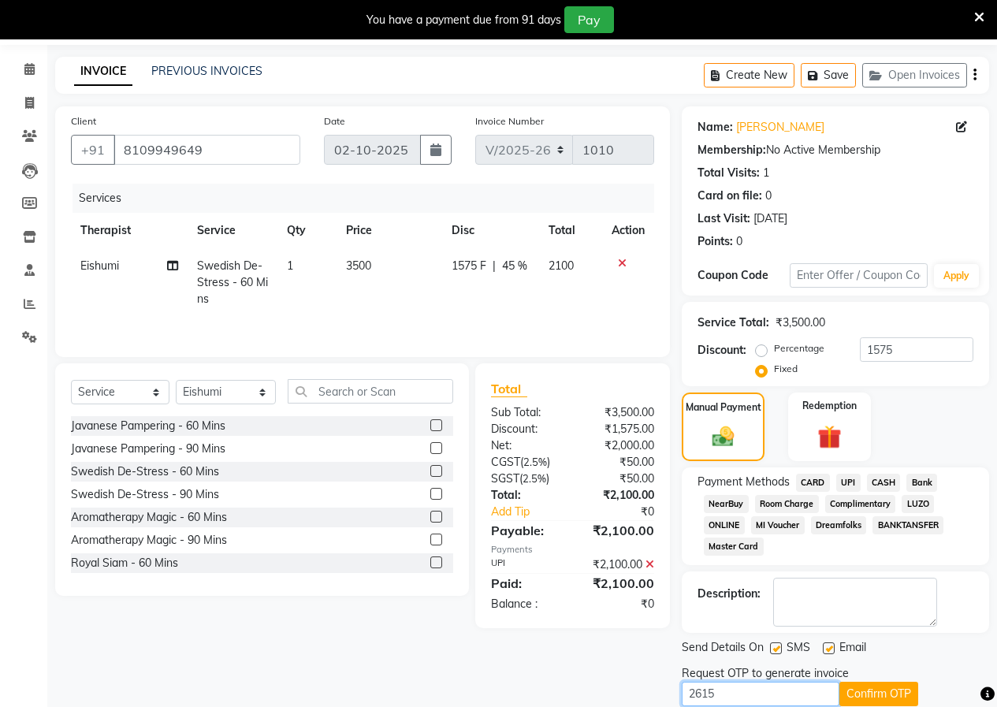
scroll to position [0, 0]
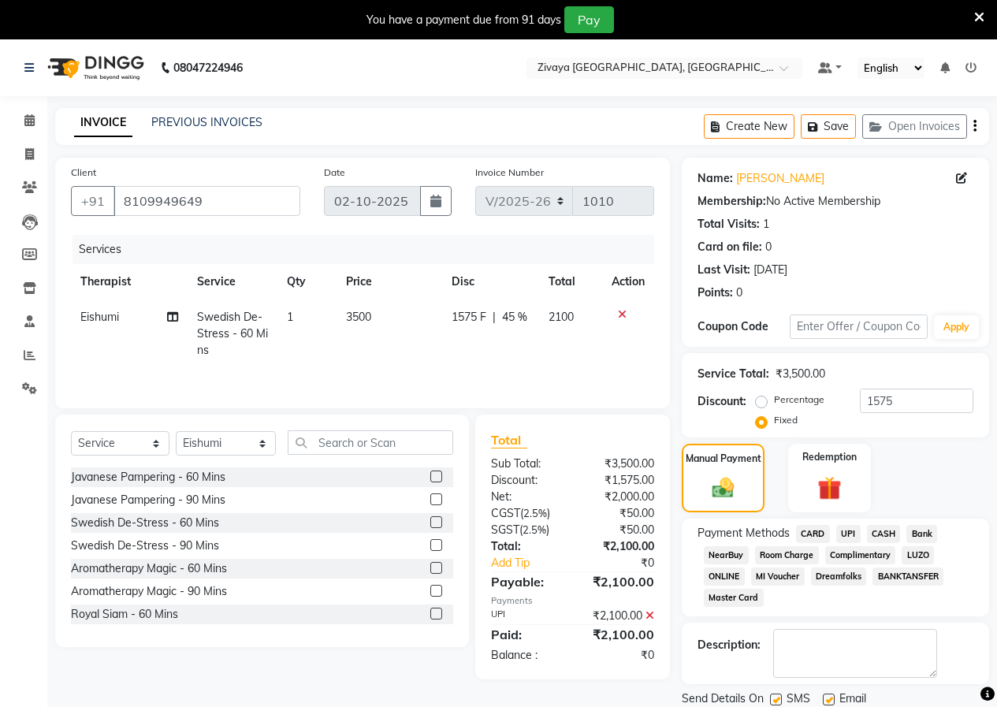
type input "2615"
click at [977, 17] on icon at bounding box center [979, 17] width 10 height 14
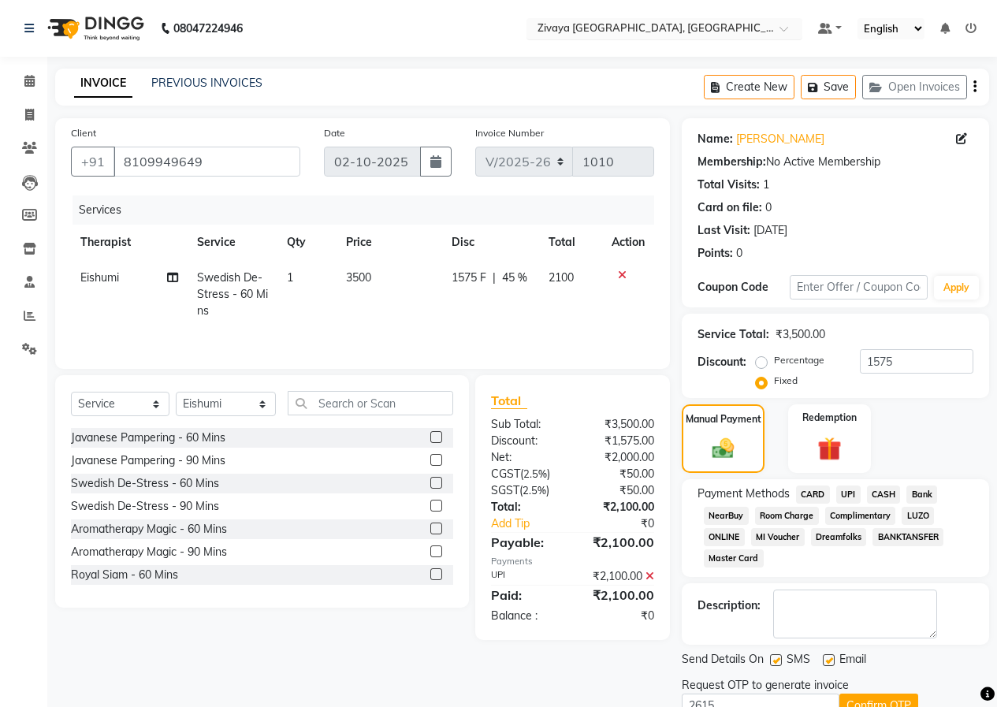
click at [662, 29] on input "text" at bounding box center [648, 30] width 229 height 16
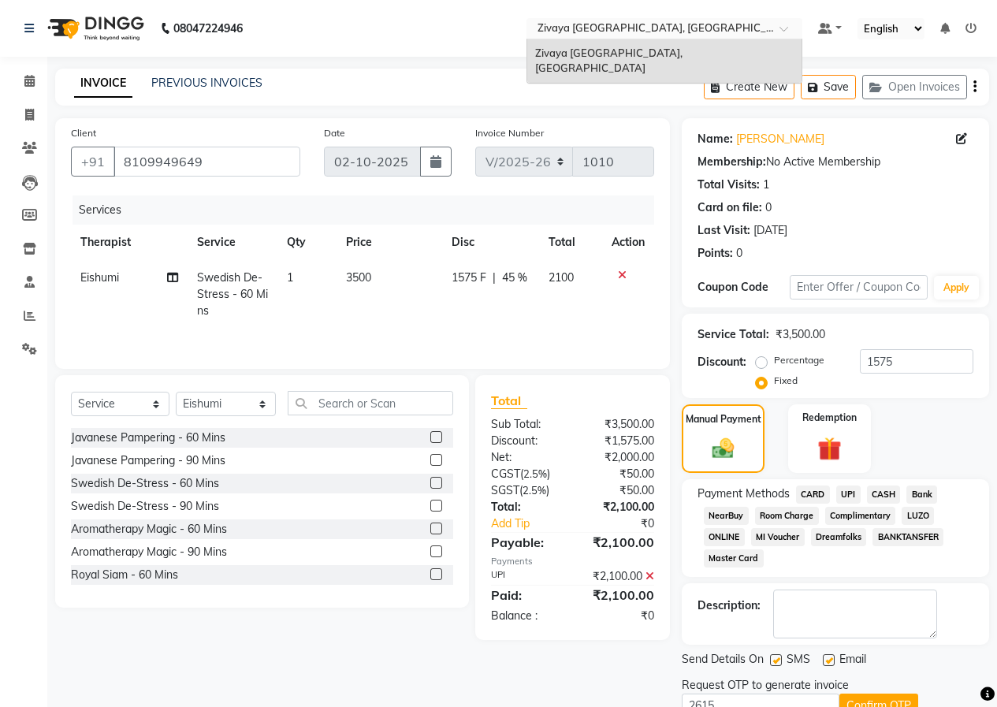
click at [487, 58] on div "08047224946 Select Location × Zivaya [GEOGRAPHIC_DATA], [GEOGRAPHIC_DATA] Zivay…" at bounding box center [498, 391] width 997 height 783
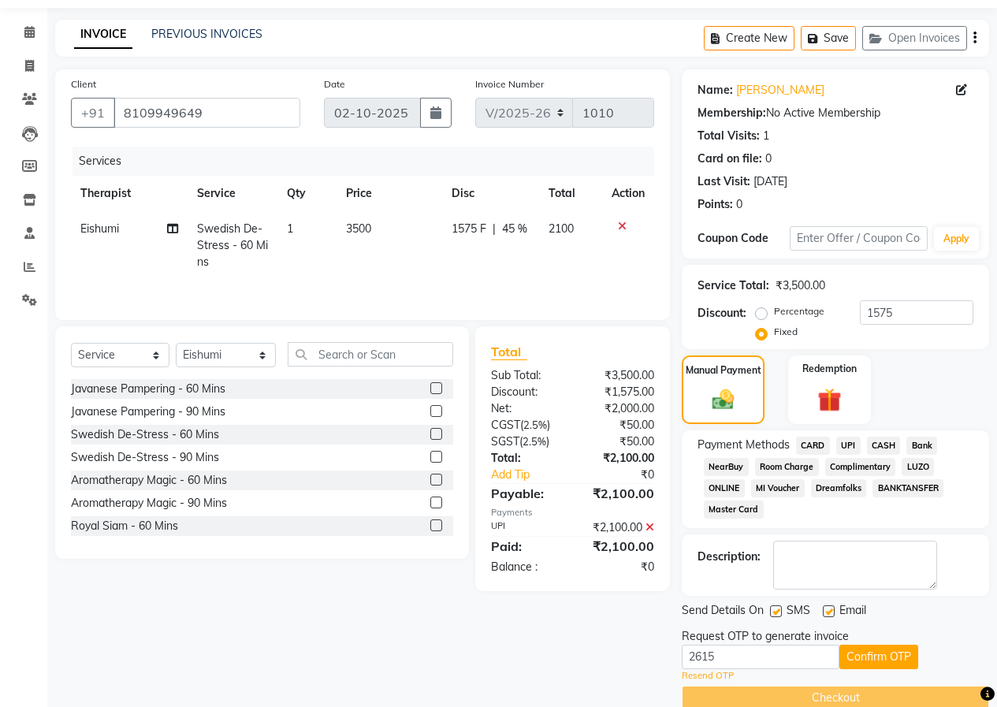
scroll to position [76, 0]
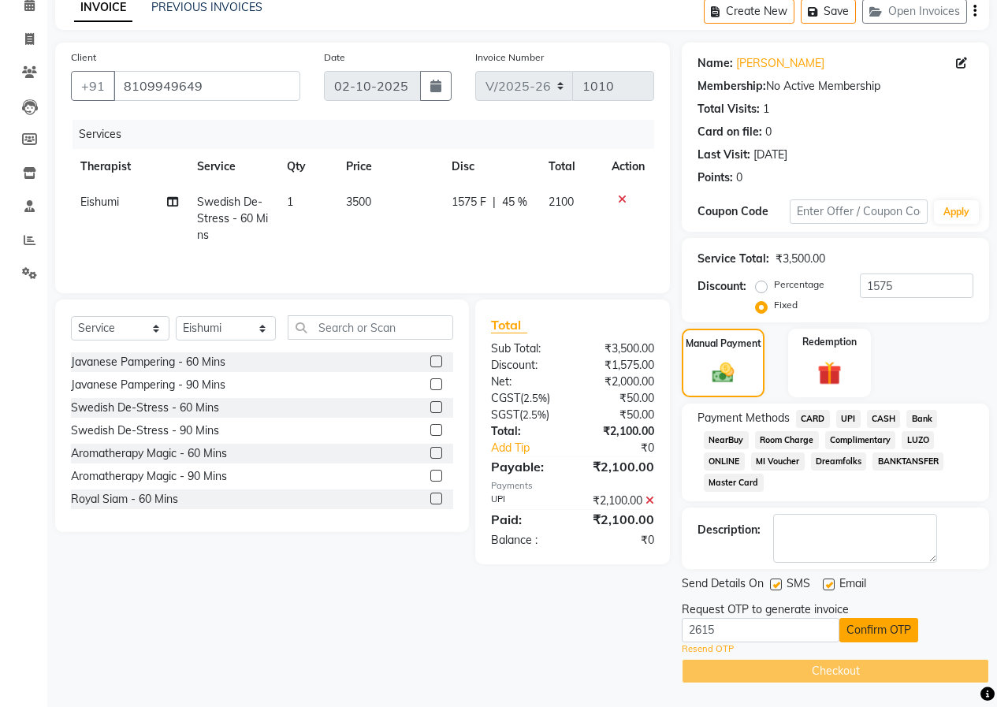
click at [888, 625] on button "Confirm OTP" at bounding box center [878, 630] width 79 height 24
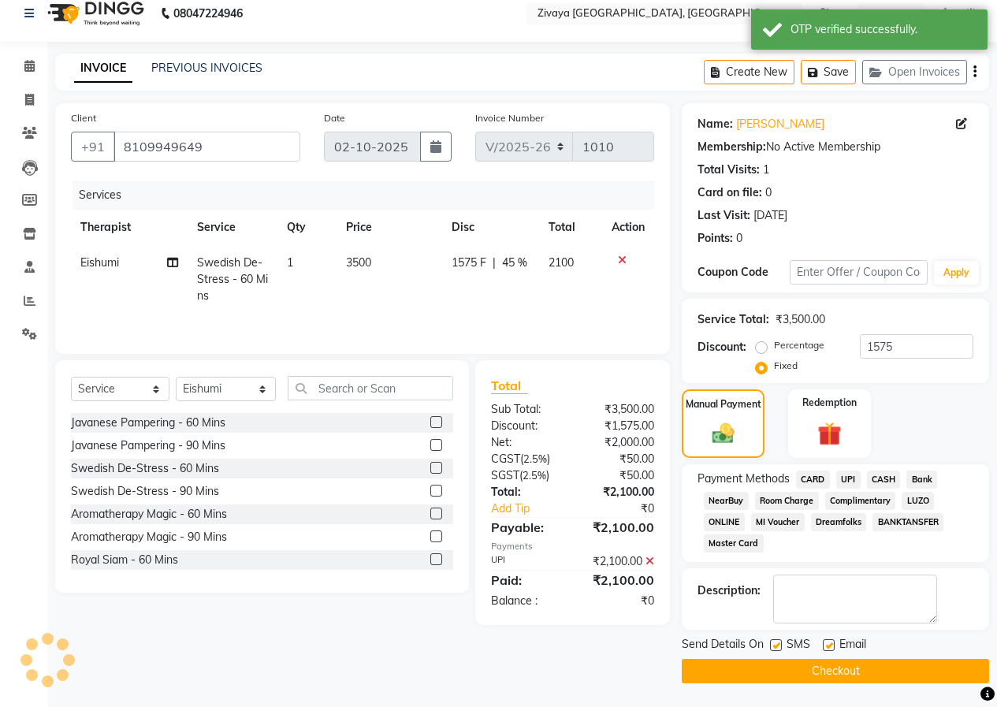
scroll to position [15, 0]
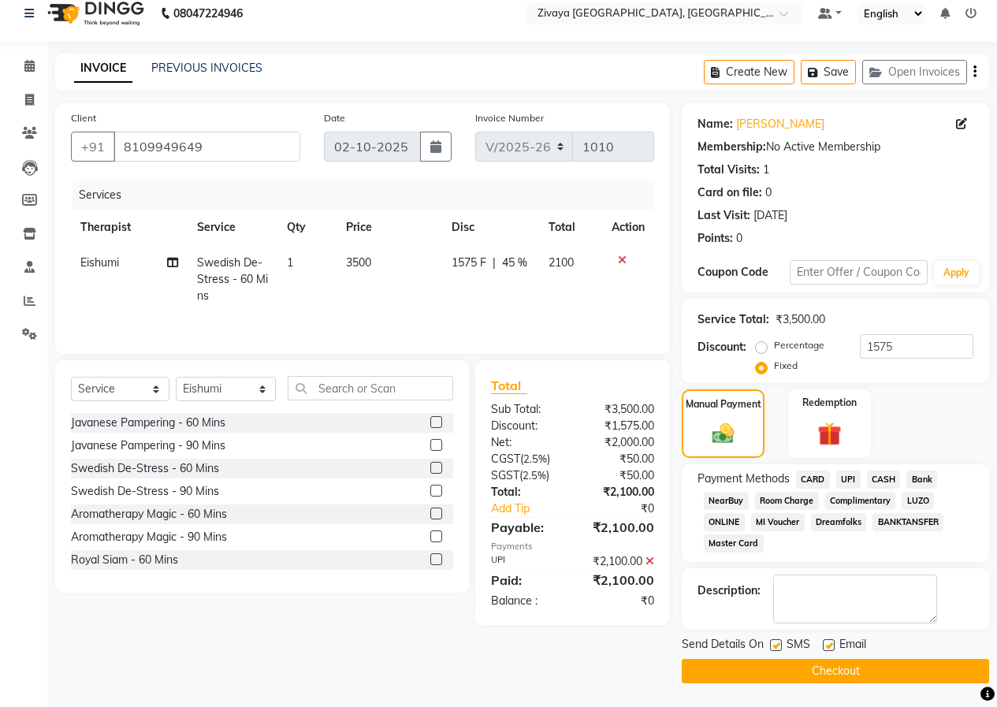
click at [862, 671] on button "Checkout" at bounding box center [835, 671] width 307 height 24
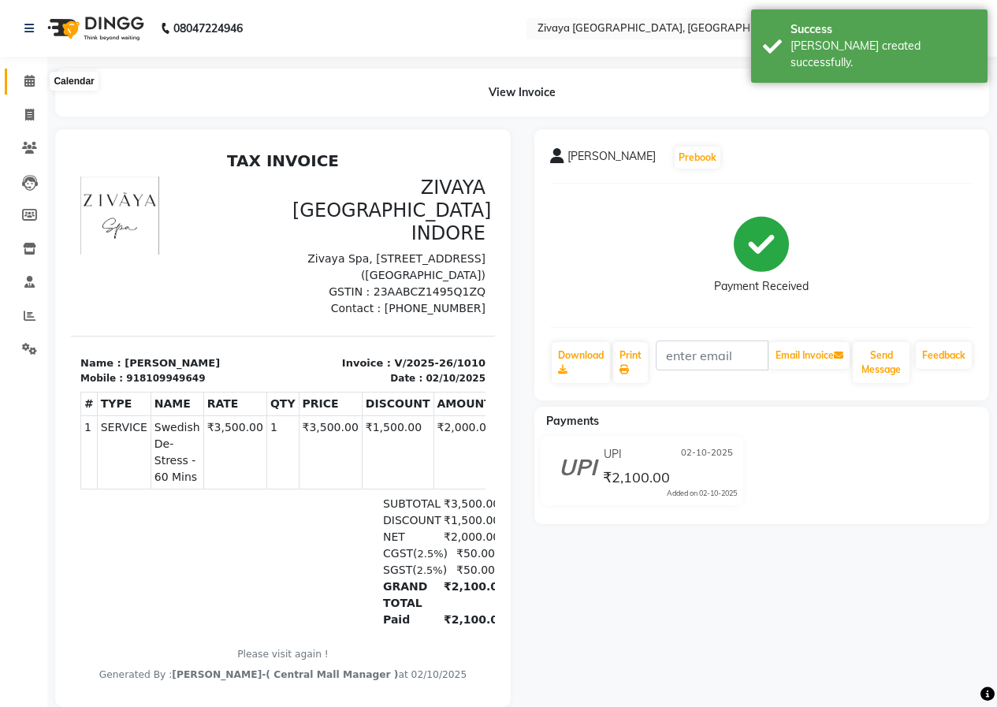
click at [27, 83] on icon at bounding box center [29, 81] width 10 height 12
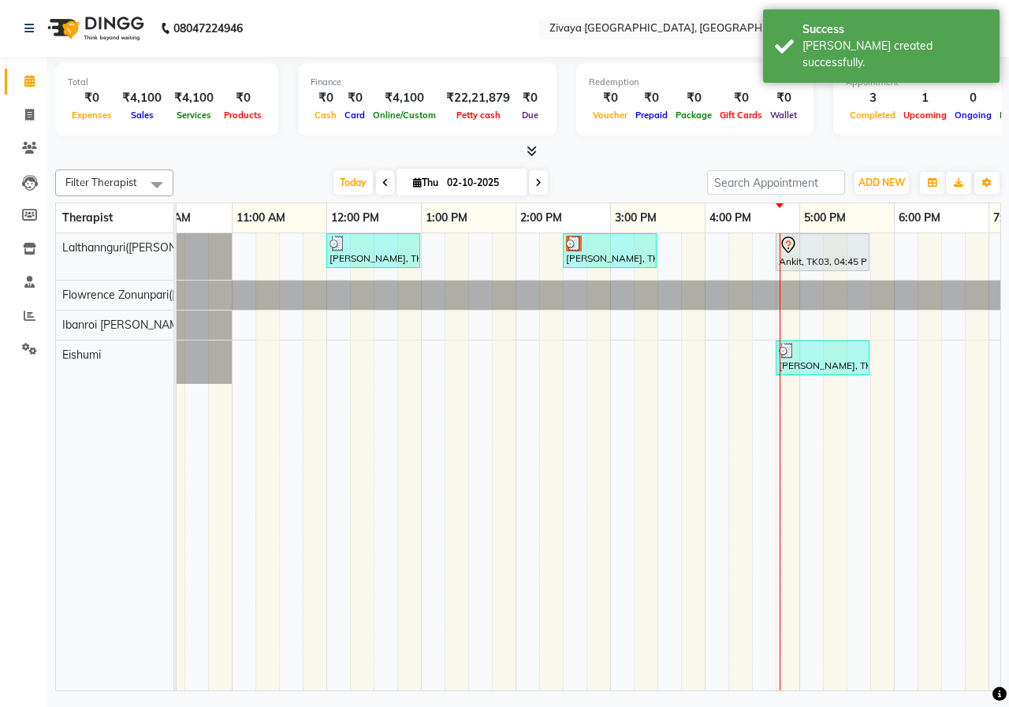
scroll to position [0, 327]
